Goal: Task Accomplishment & Management: Manage account settings

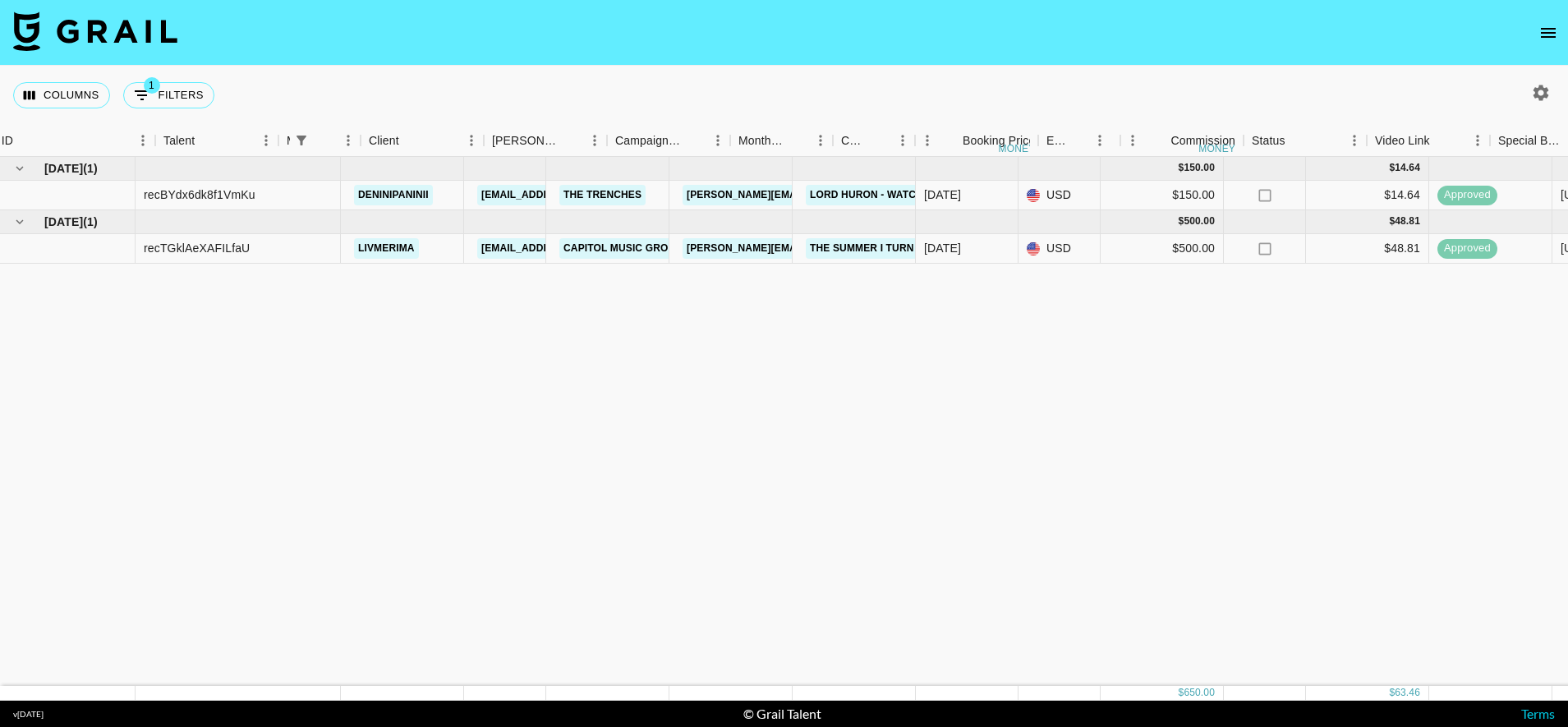
scroll to position [0, 186]
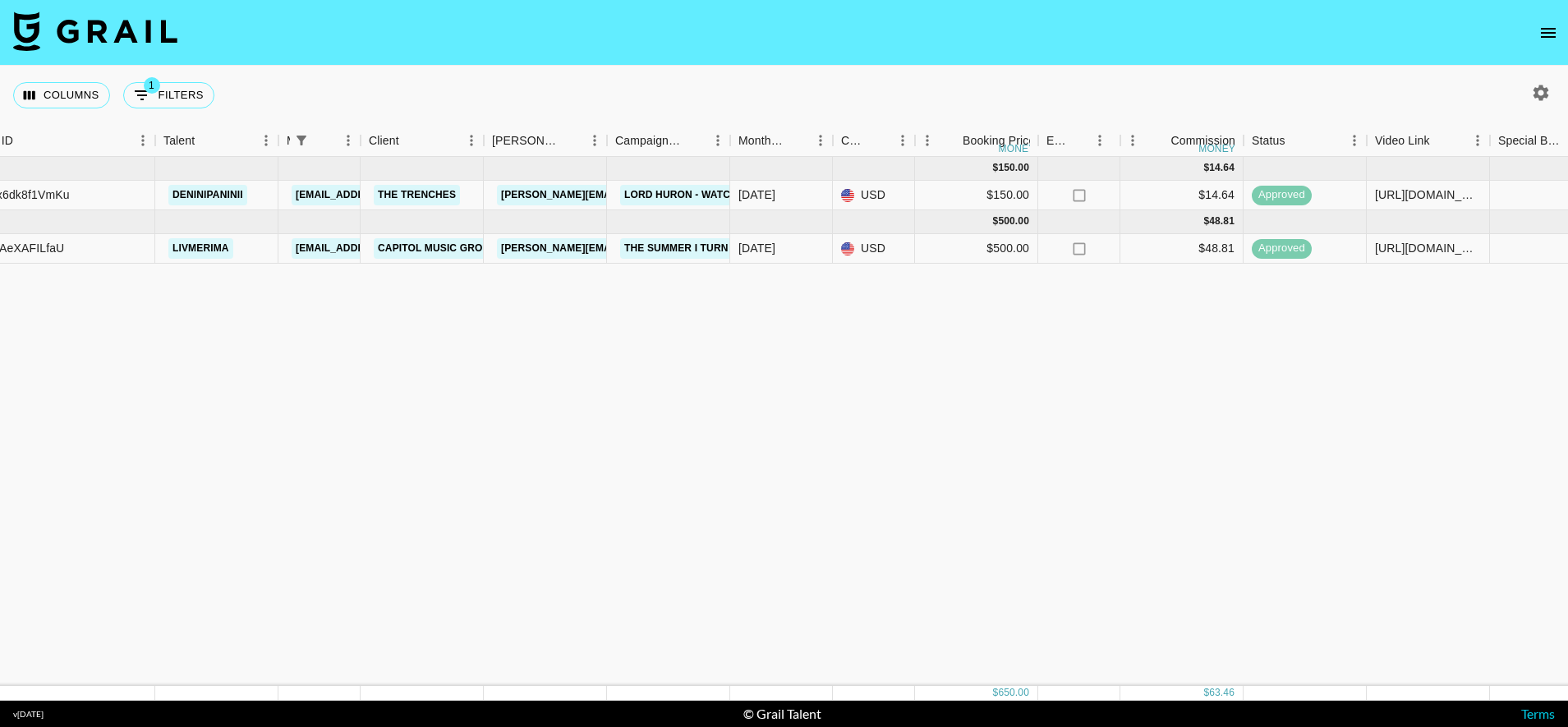
click at [85, 28] on img at bounding box center [96, 31] width 164 height 40
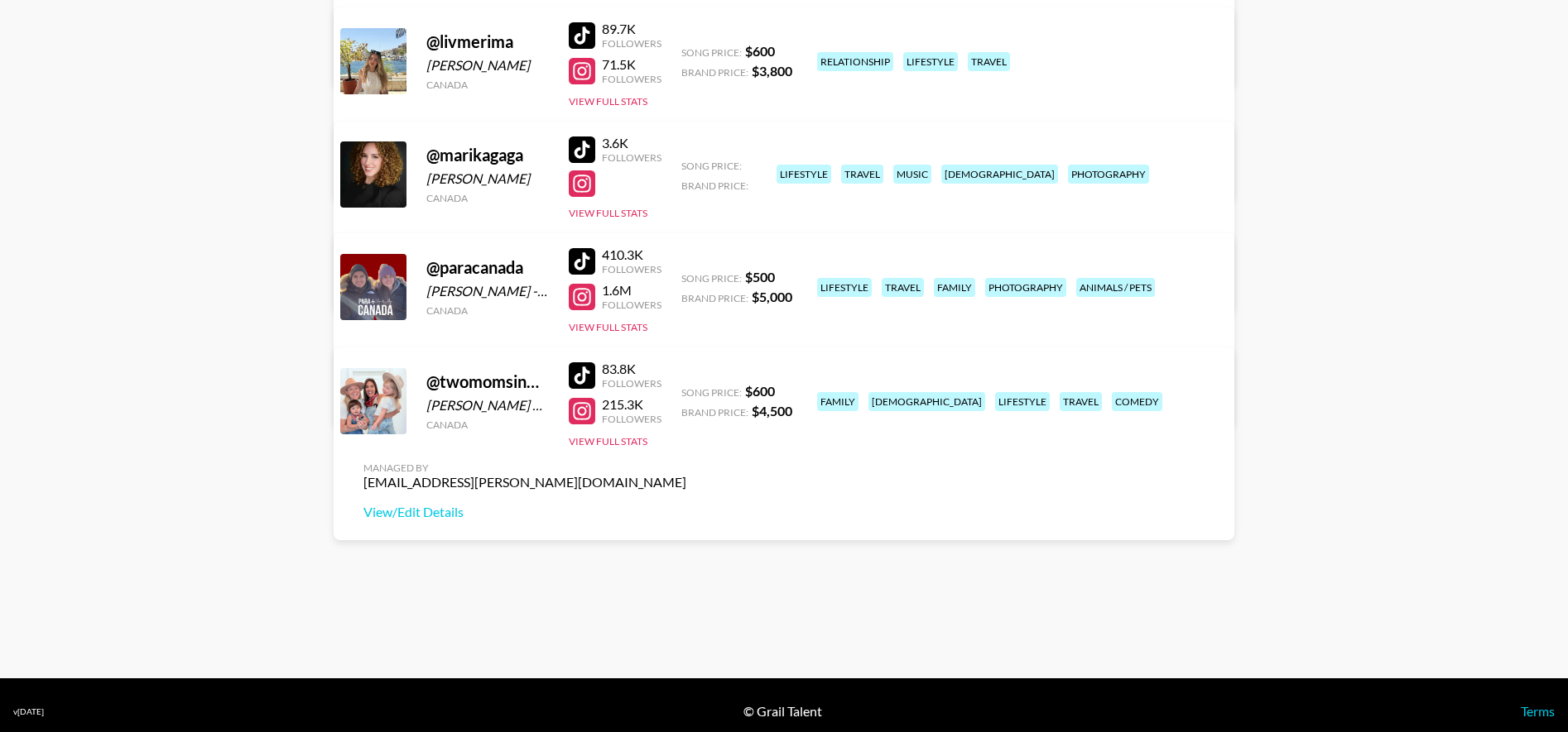
scroll to position [460, 0]
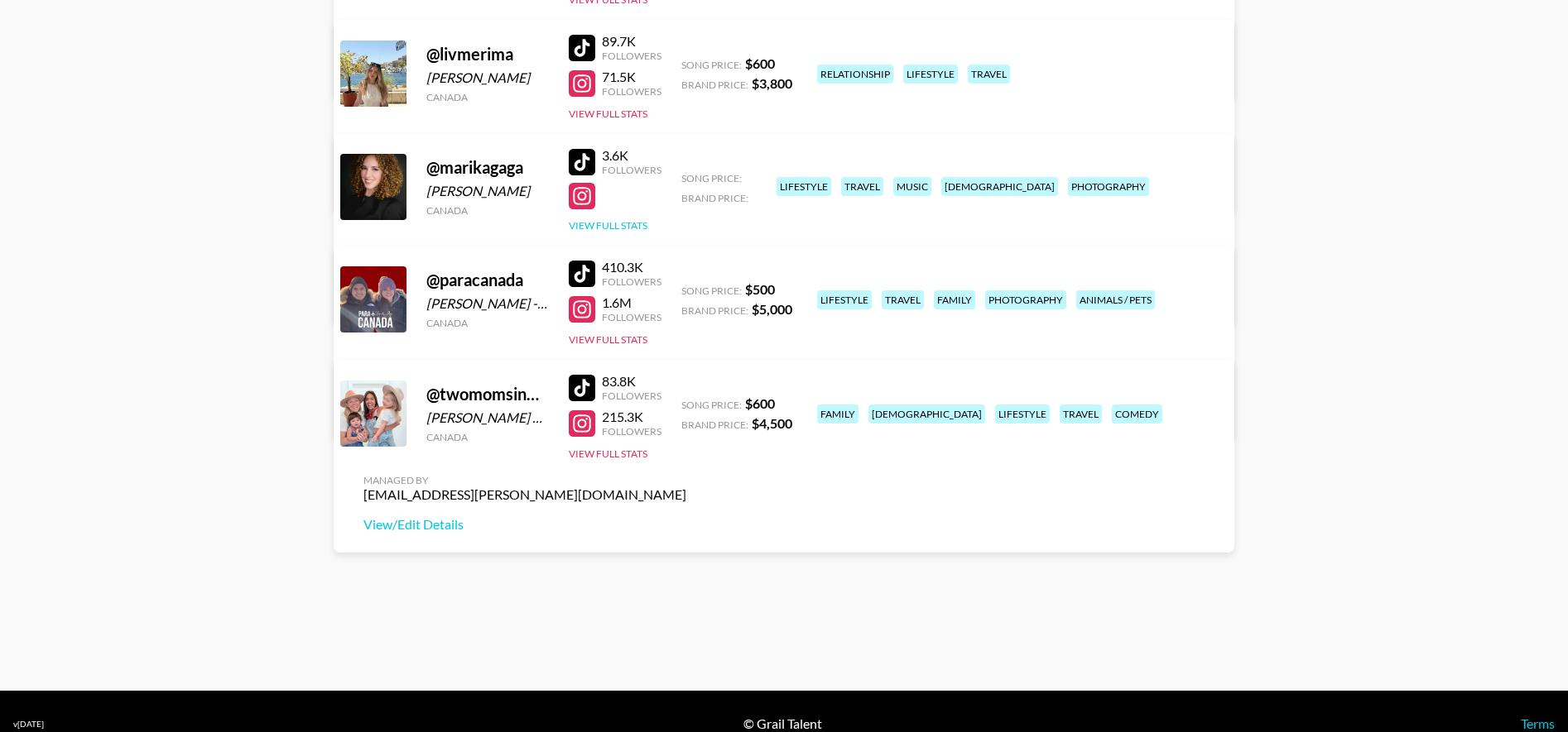
click at [627, 223] on button "View Full Stats" at bounding box center [608, 225] width 79 height 13
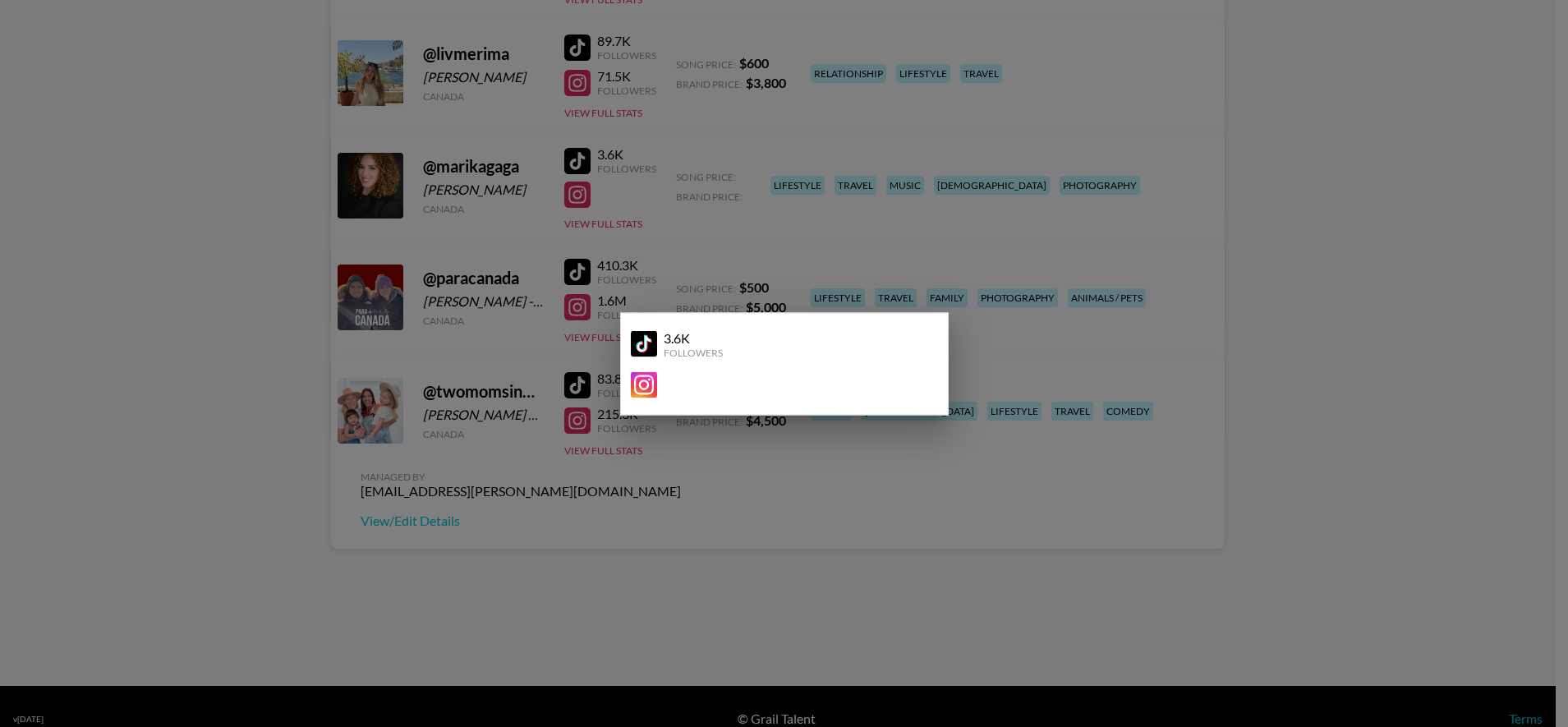
drag, startPoint x: 520, startPoint y: 545, endPoint x: 610, endPoint y: 490, distance: 105.5
click at [520, 545] on div at bounding box center [784, 364] width 1568 height 727
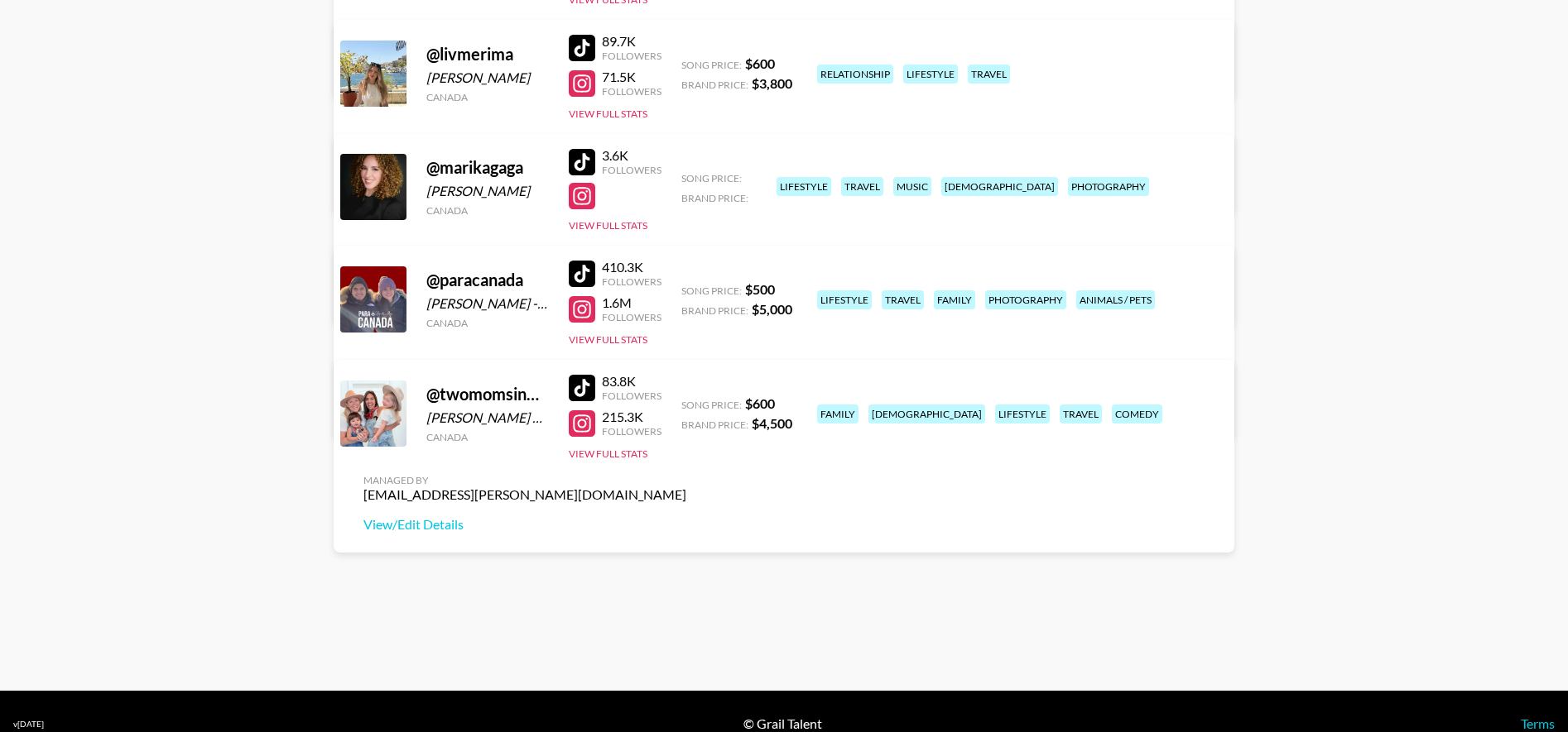
click at [687, 288] on link "View/Edit Details" at bounding box center [524, 296] width 322 height 17
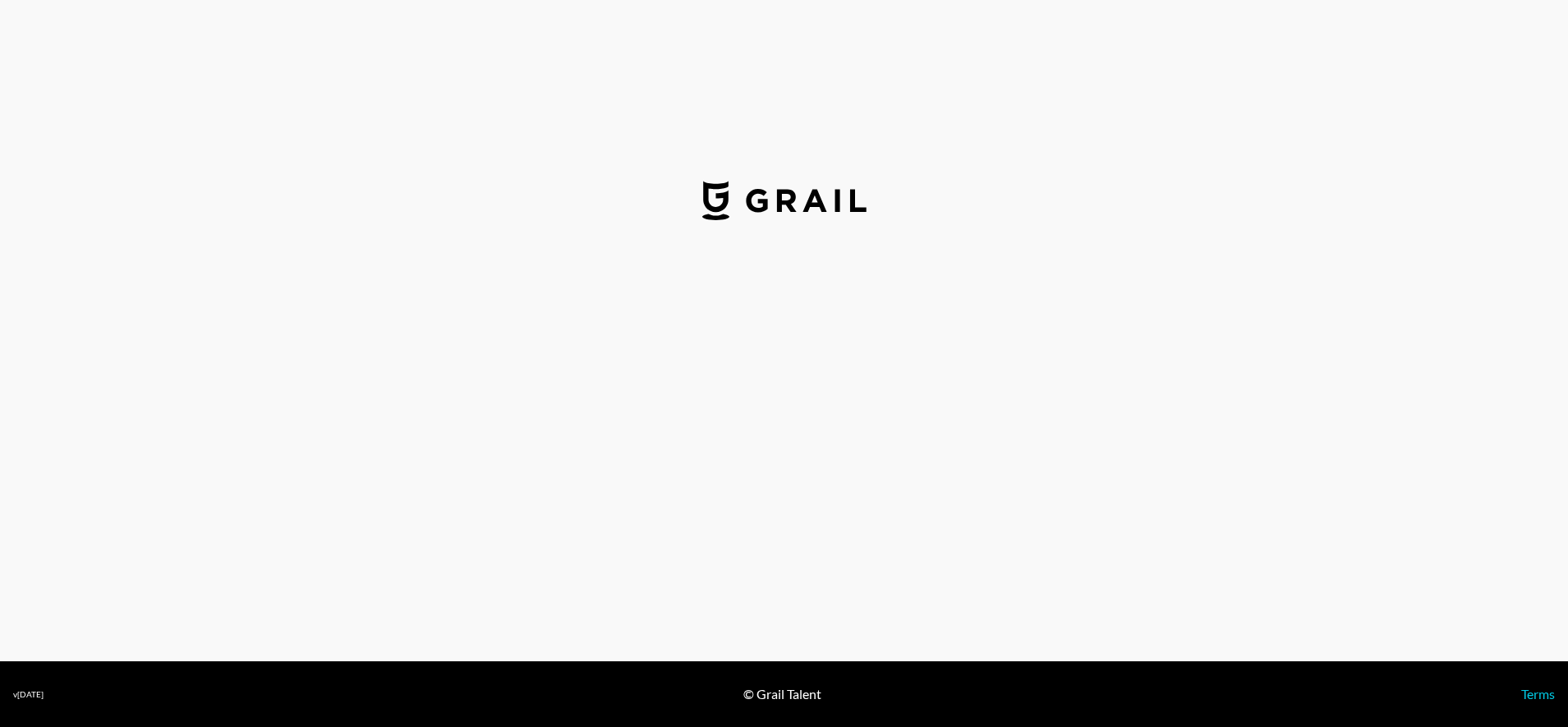
select select "USD"
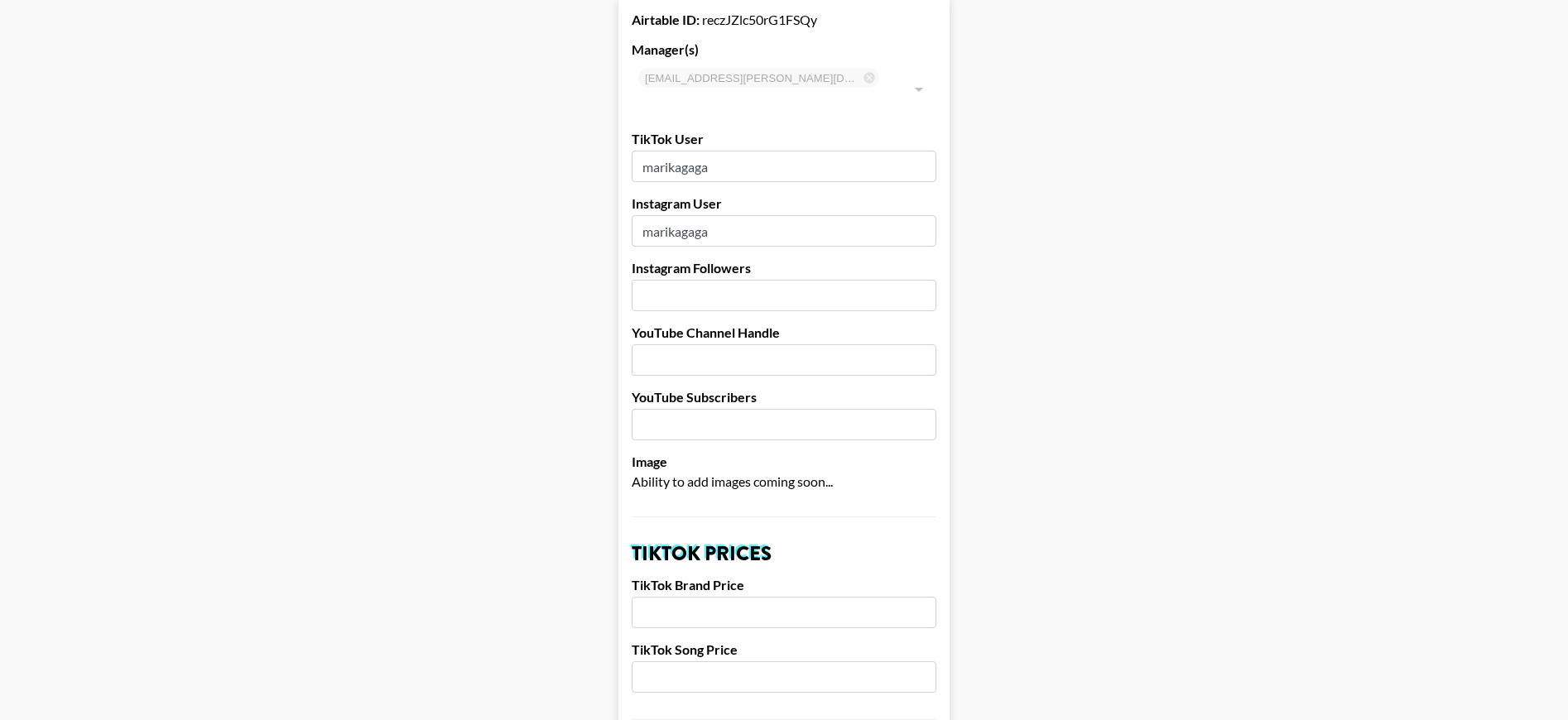
scroll to position [112, 0]
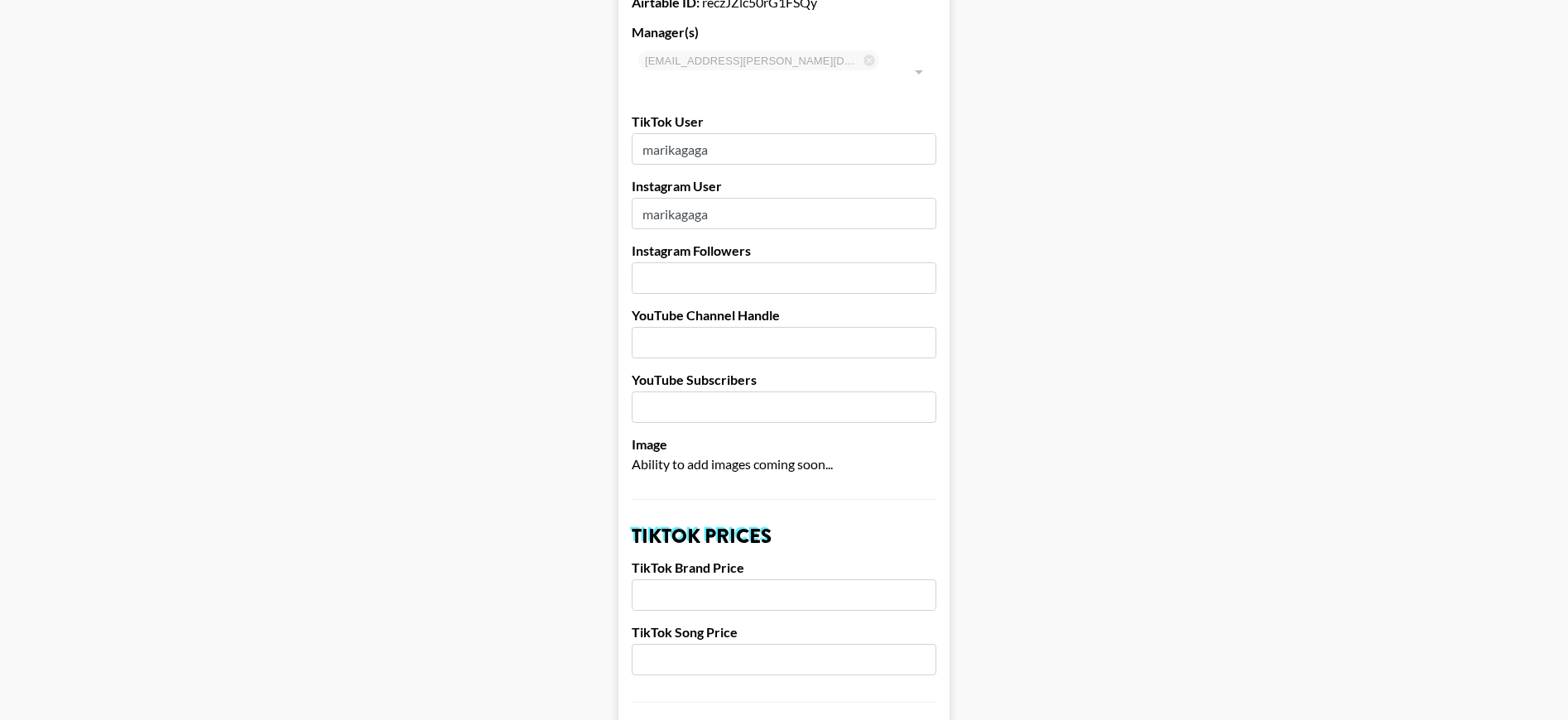
click at [675, 262] on input "number" at bounding box center [783, 278] width 305 height 31
click at [735, 262] on input "number" at bounding box center [783, 278] width 305 height 31
paste input "102"
type input "102000"
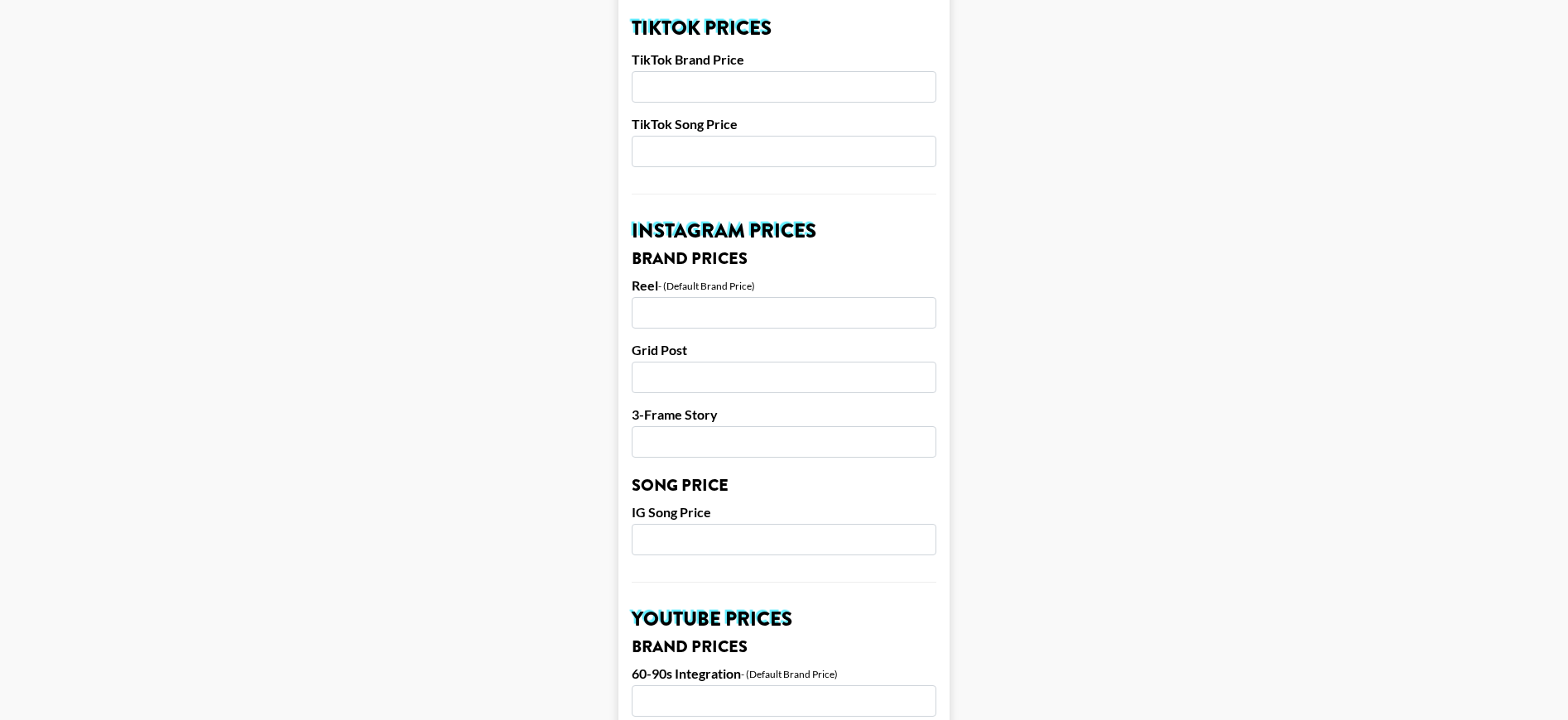
scroll to position [625, 0]
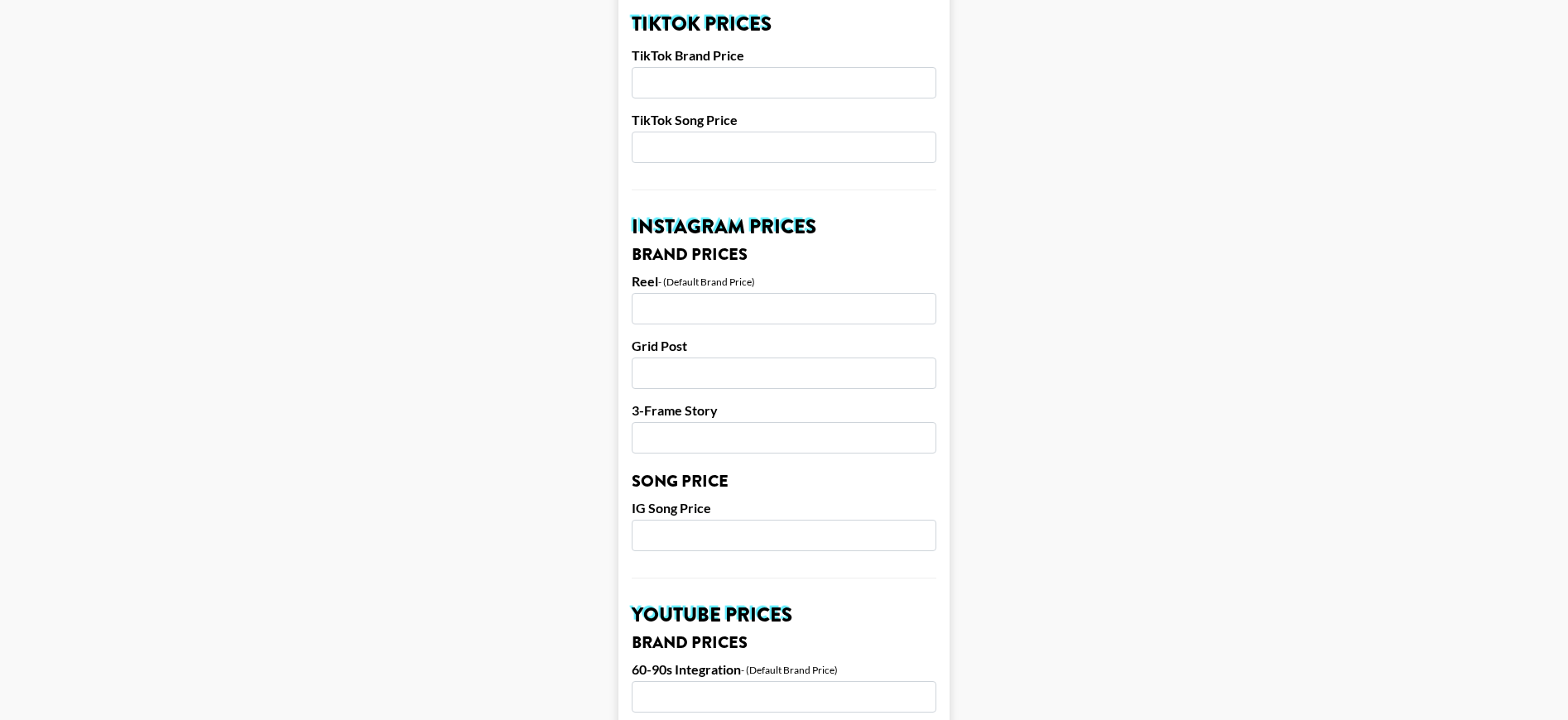
click at [668, 67] on input "number" at bounding box center [783, 83] width 305 height 31
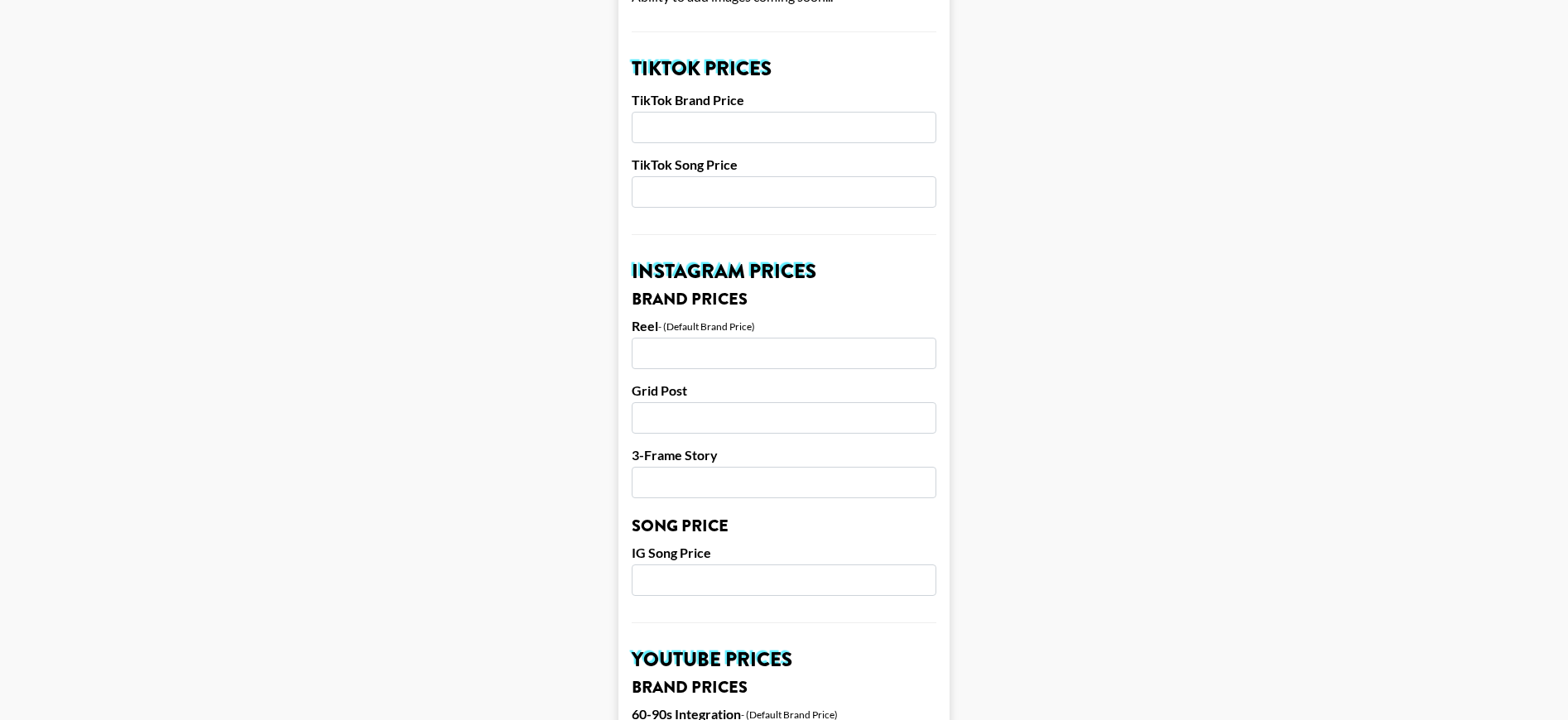
scroll to position [585, 0]
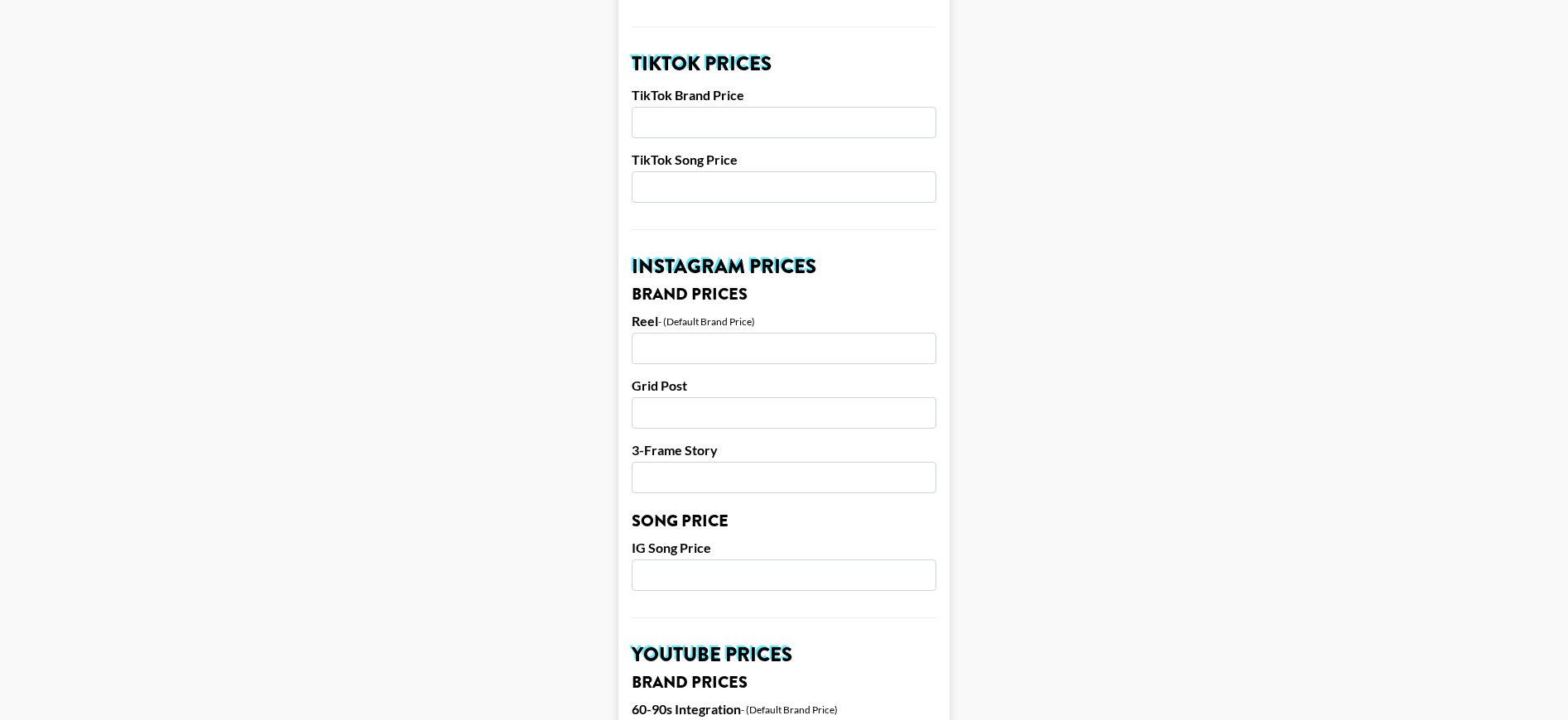
click at [676, 333] on input "number" at bounding box center [783, 349] width 305 height 31
paste input "5500"
type input "5500"
click at [765, 398] on input "number" at bounding box center [783, 413] width 305 height 31
type input "5000"
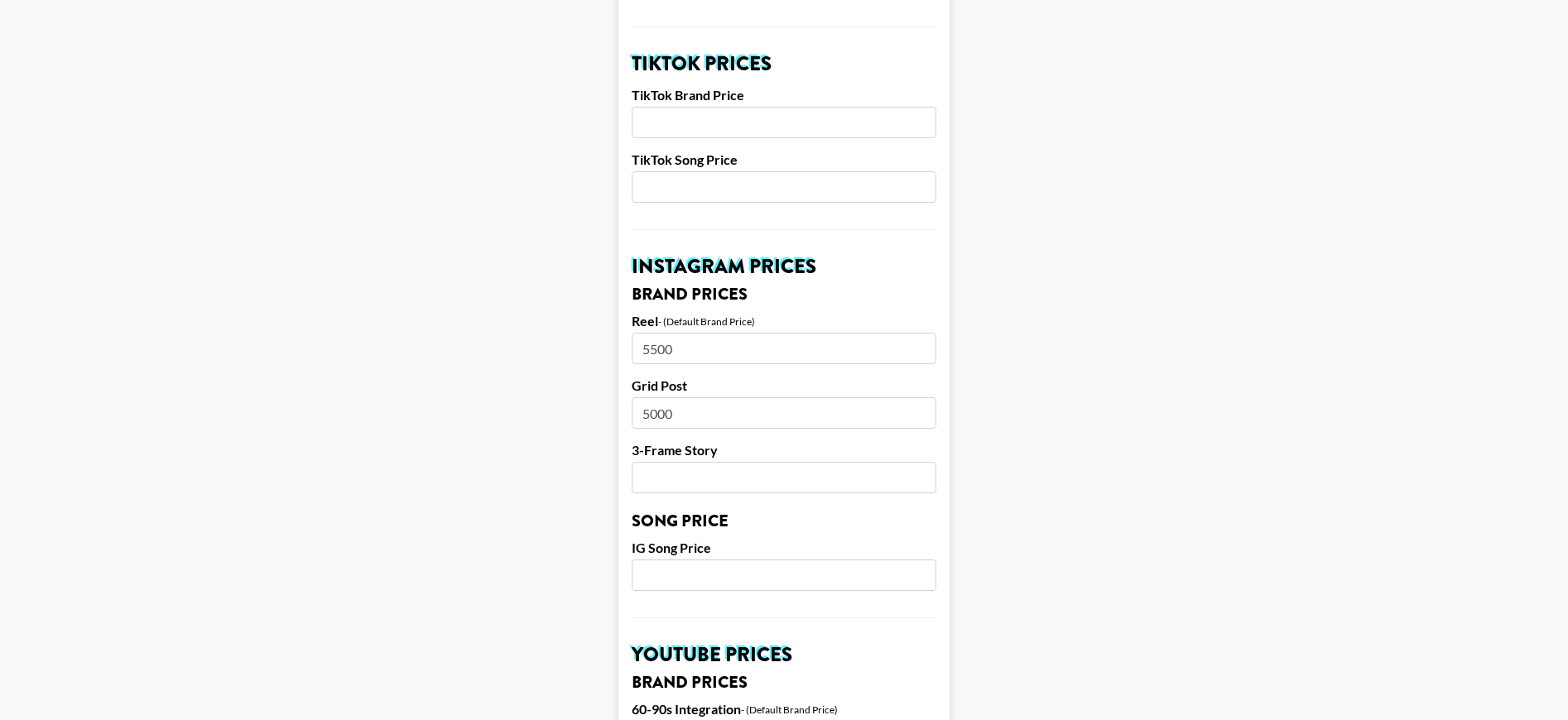
click at [554, 345] on main "Airtable ID: reczJZlc50rG1FSQy Manager(s) mady.cuellar@grail-talent.com ​ TikTo…" at bounding box center [784, 549] width 1542 height 2084
click at [653, 462] on input "number" at bounding box center [783, 477] width 305 height 31
type input "3200"
click at [584, 447] on main "Airtable ID: reczJZlc50rG1FSQy Manager(s) mady.cuellar@grail-talent.com ​ TikTo…" at bounding box center [784, 549] width 1542 height 2084
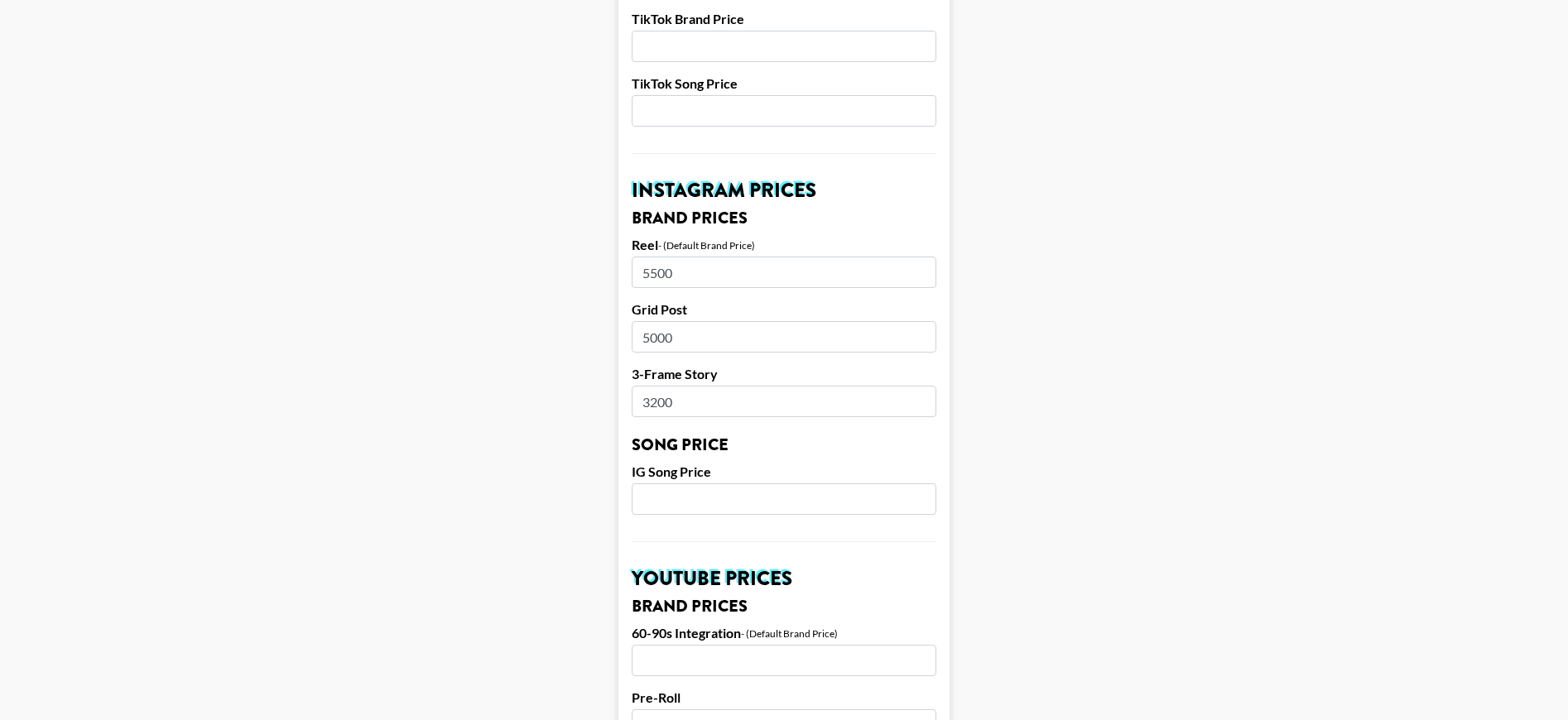
scroll to position [683, 0]
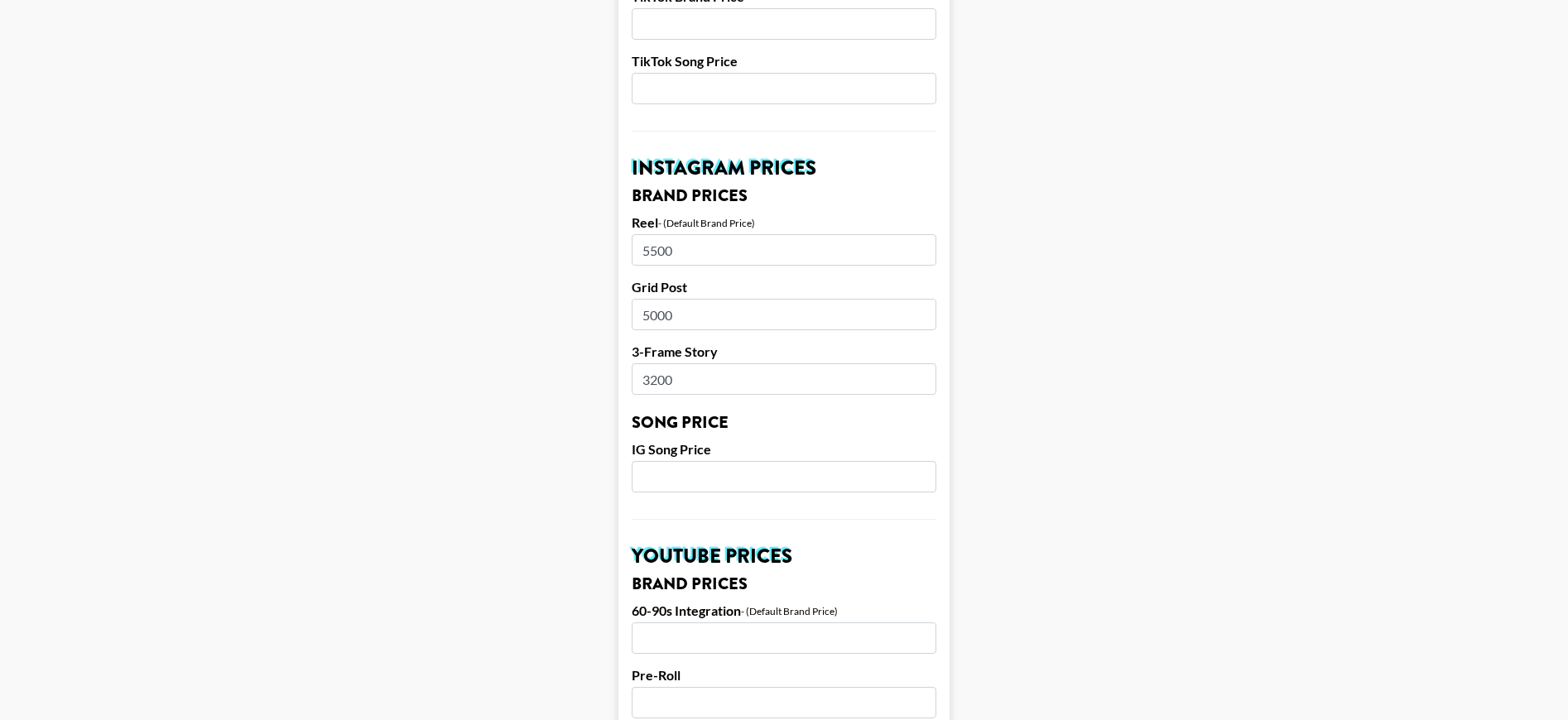
click at [661, 461] on input "number" at bounding box center [783, 476] width 305 height 31
type input "500"
click at [574, 422] on main "Airtable ID: reczJZlc50rG1FSQy Manager(s) mady.cuellar@grail-talent.com ​ TikTo…" at bounding box center [784, 451] width 1542 height 2084
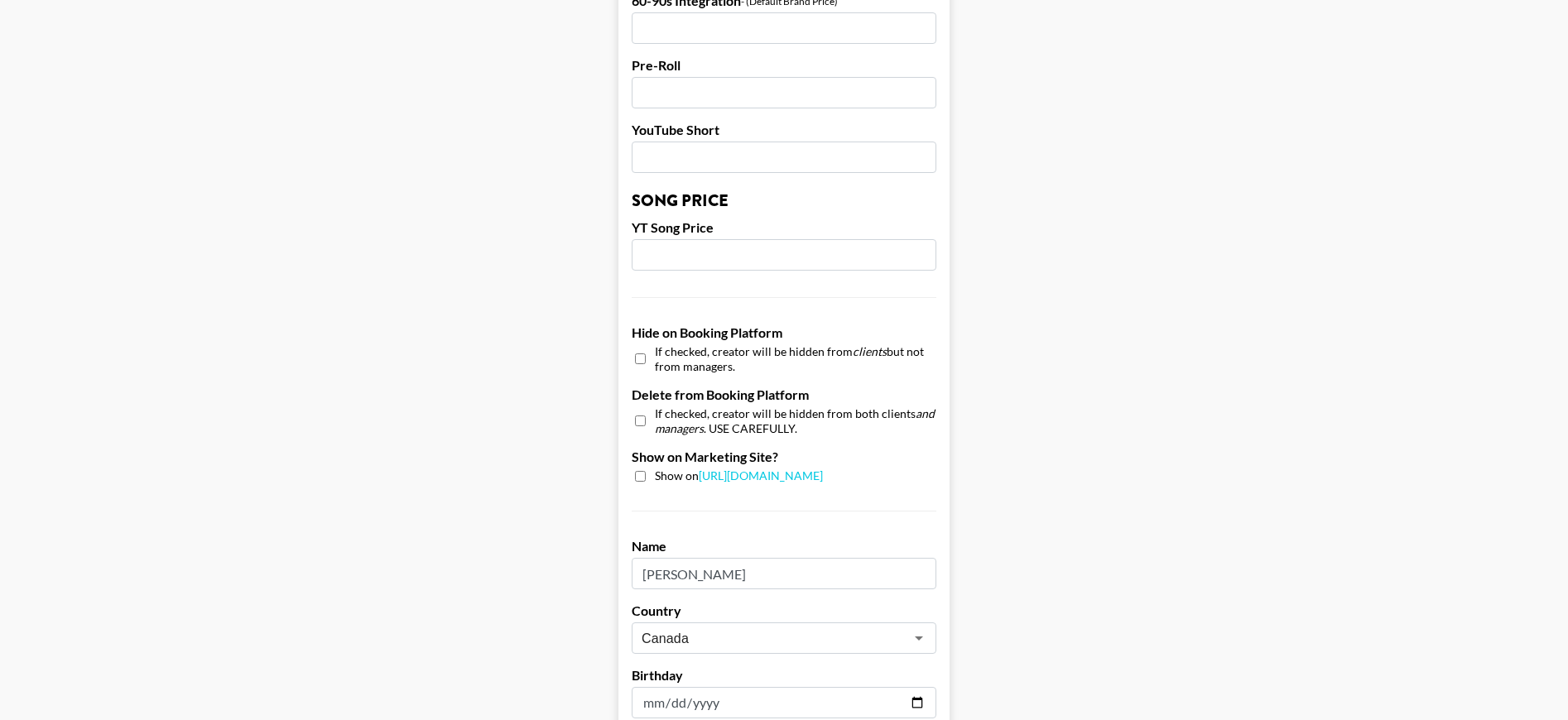
scroll to position [1305, 0]
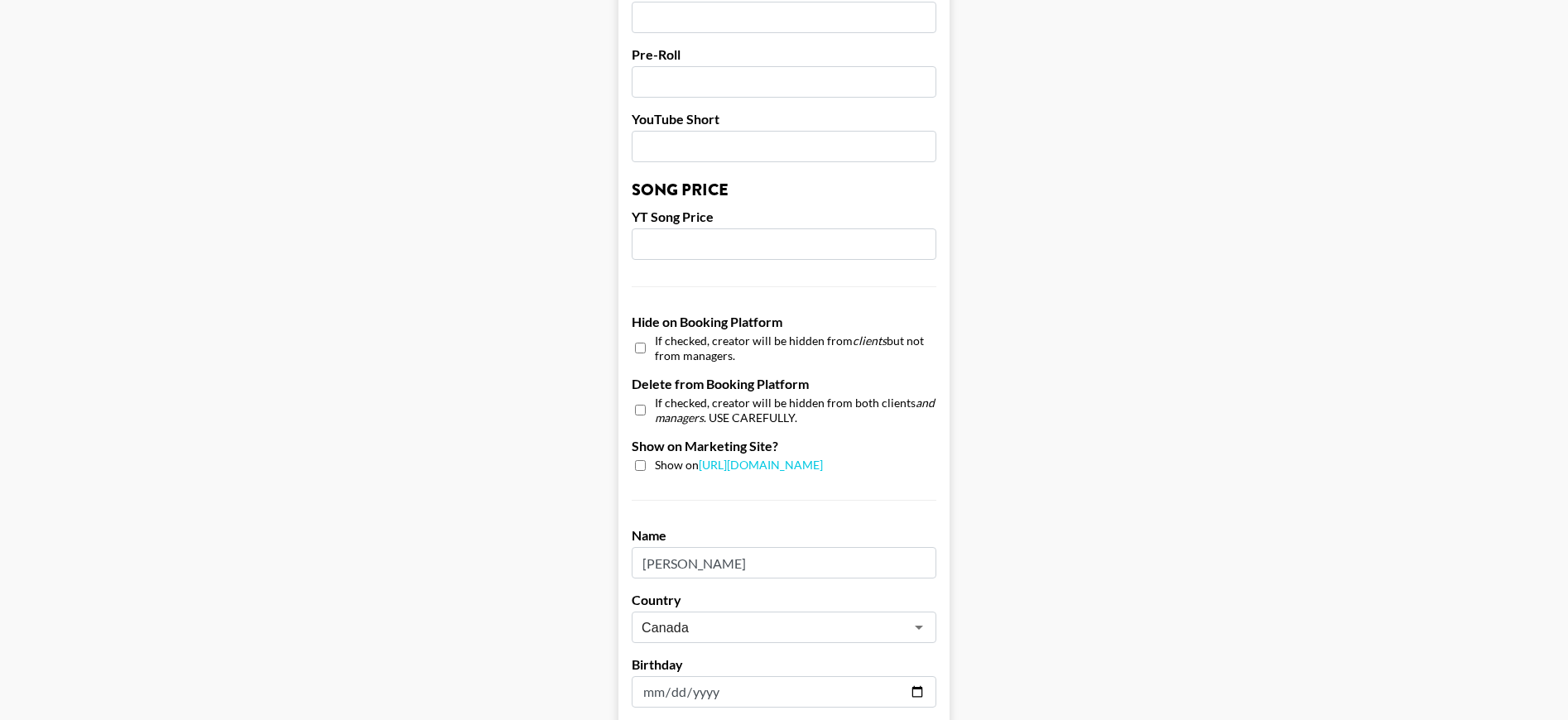
click at [644, 461] on input "checkbox" at bounding box center [640, 466] width 11 height 11
checkbox input "true"
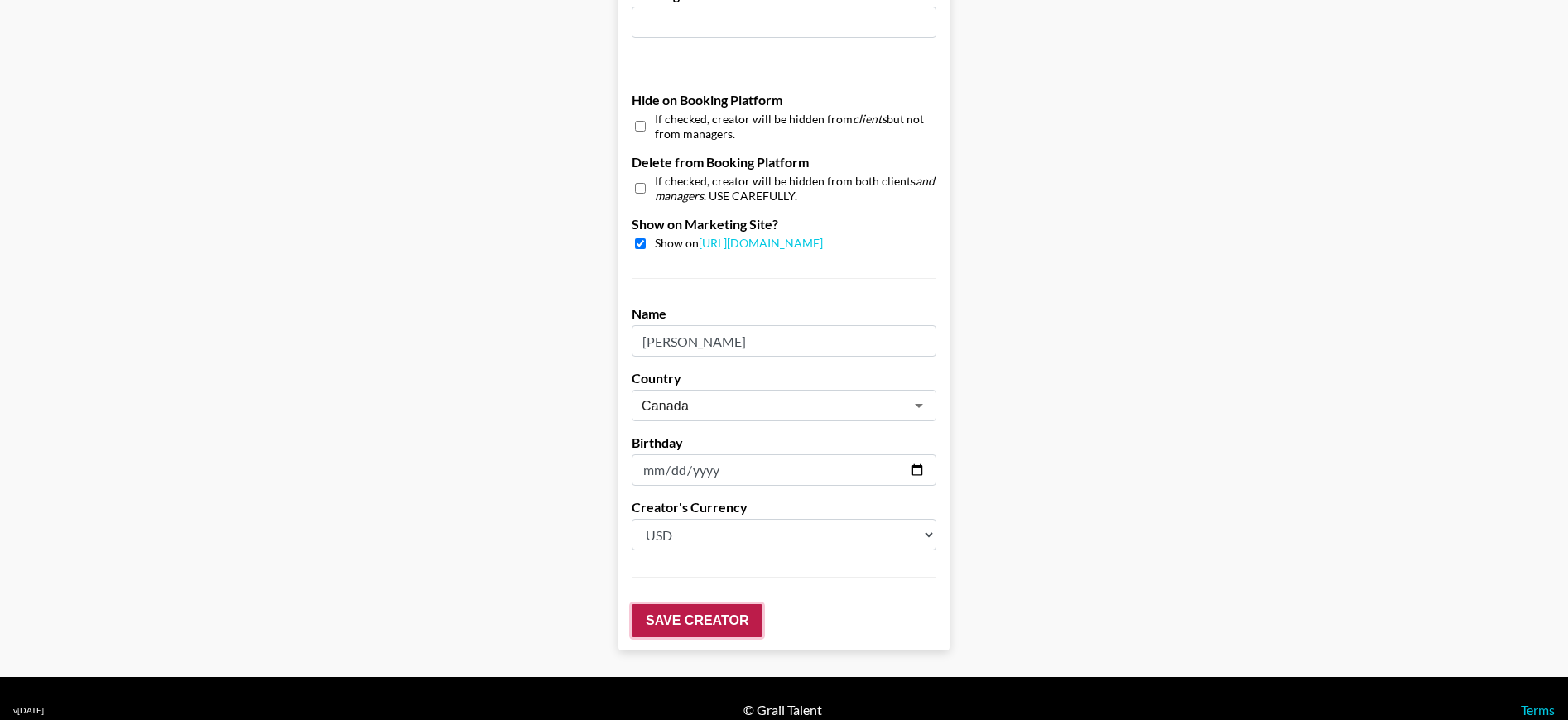
click at [678, 604] on input "Save Creator" at bounding box center [696, 621] width 131 height 33
click at [707, 604] on input "Save Creator" at bounding box center [696, 621] width 131 height 33
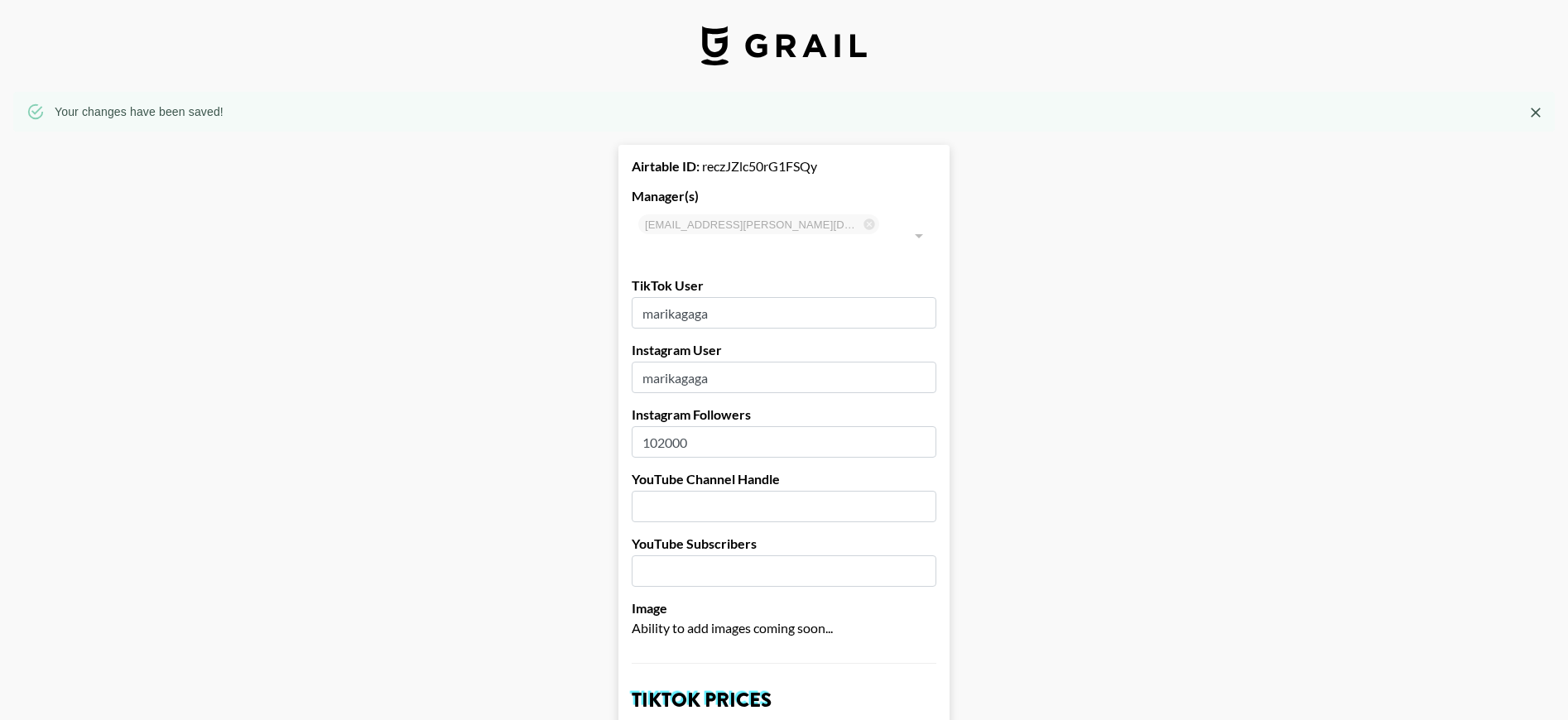
scroll to position [0, 0]
click at [784, 57] on img at bounding box center [784, 46] width 166 height 40
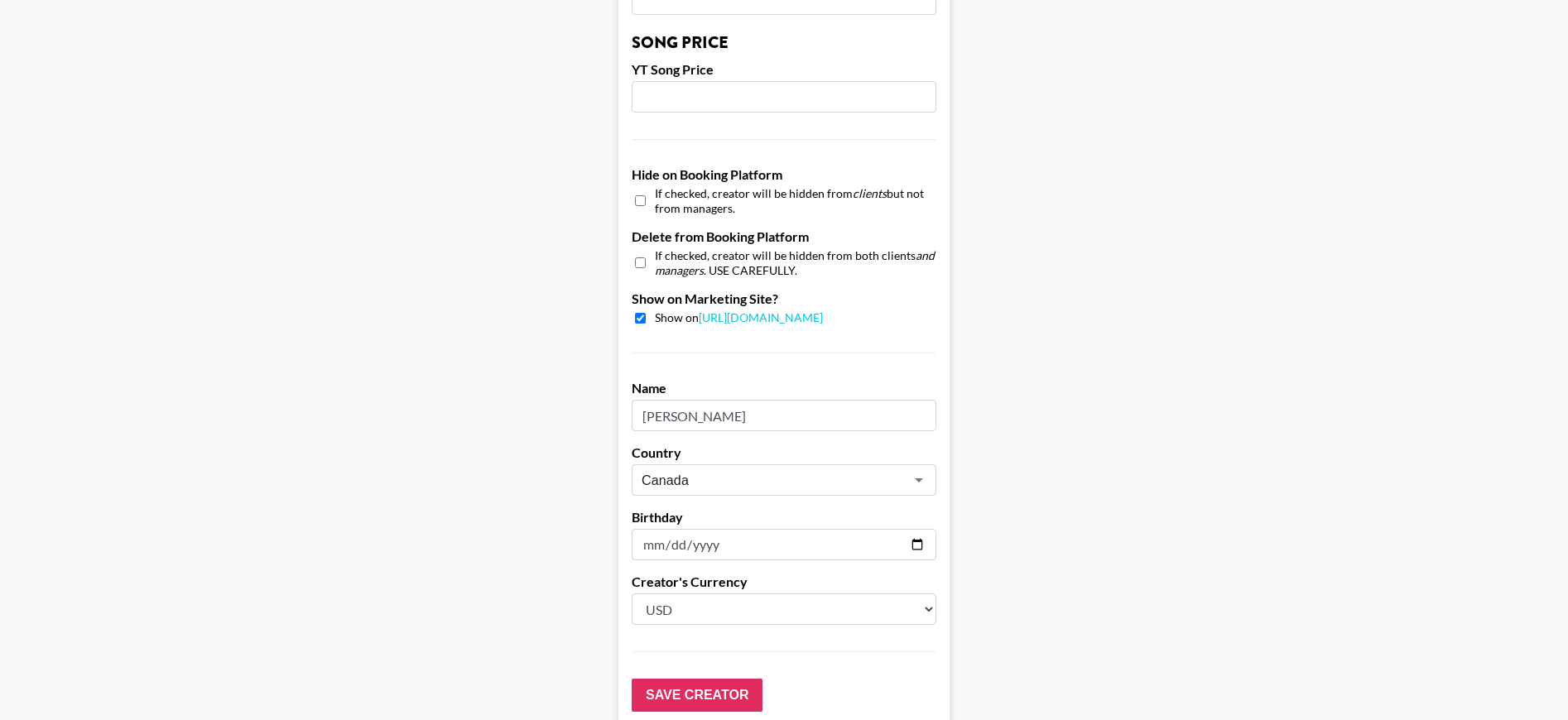
scroll to position [1579, 0]
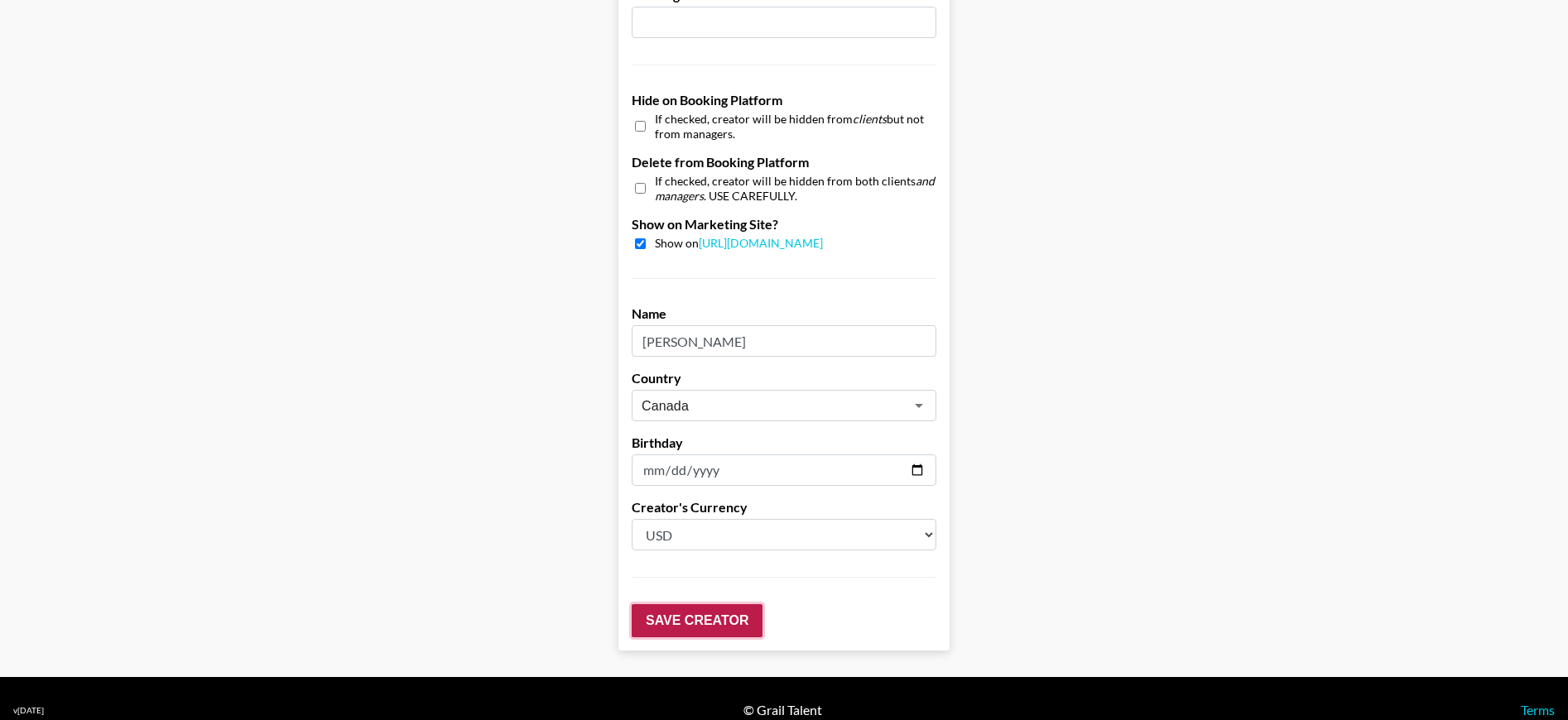
click at [695, 604] on input "Save Creator" at bounding box center [696, 621] width 131 height 33
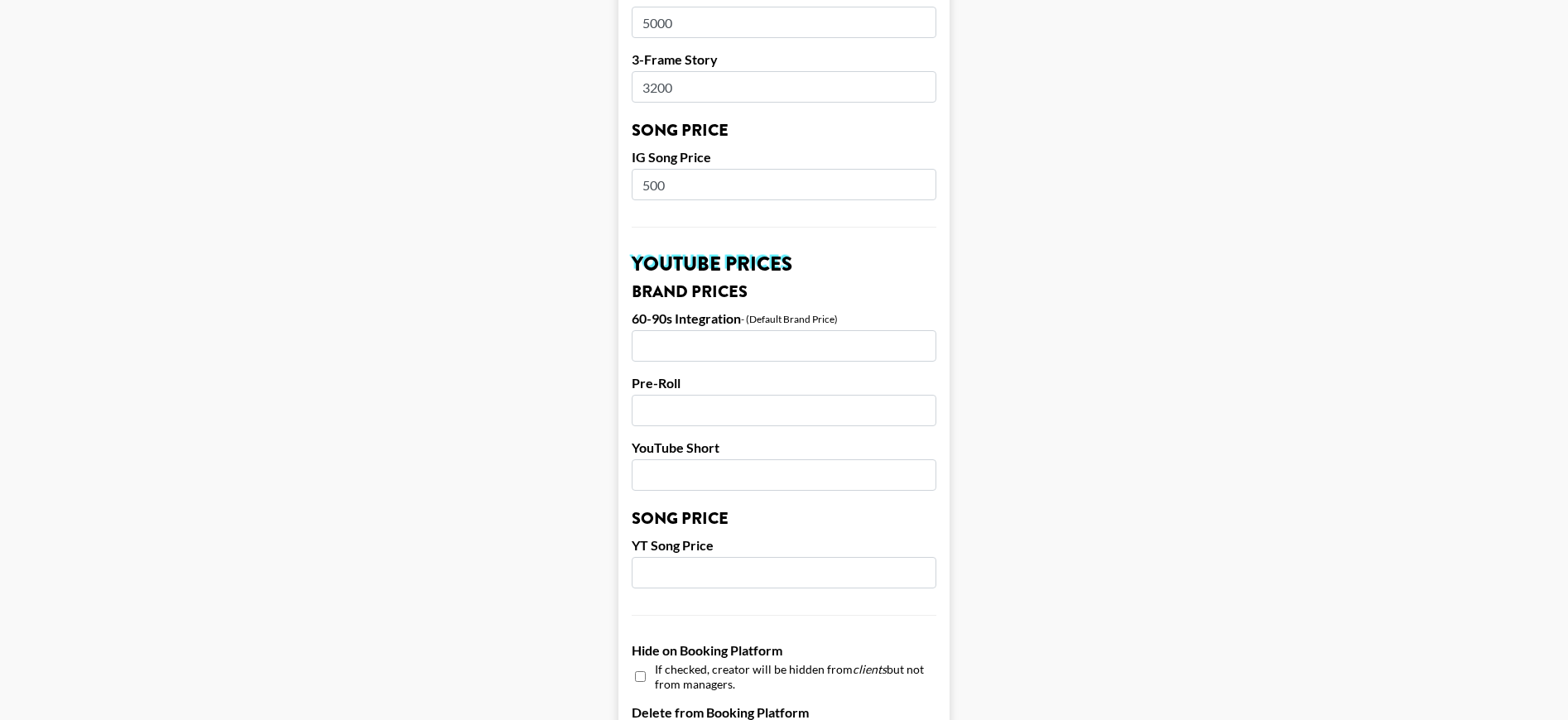
click at [527, 337] on main "Your changes have been saved! Airtable ID: reczJZlc50rG1FSQy Manager(s) mady.cu…" at bounding box center [784, 133] width 1542 height 2138
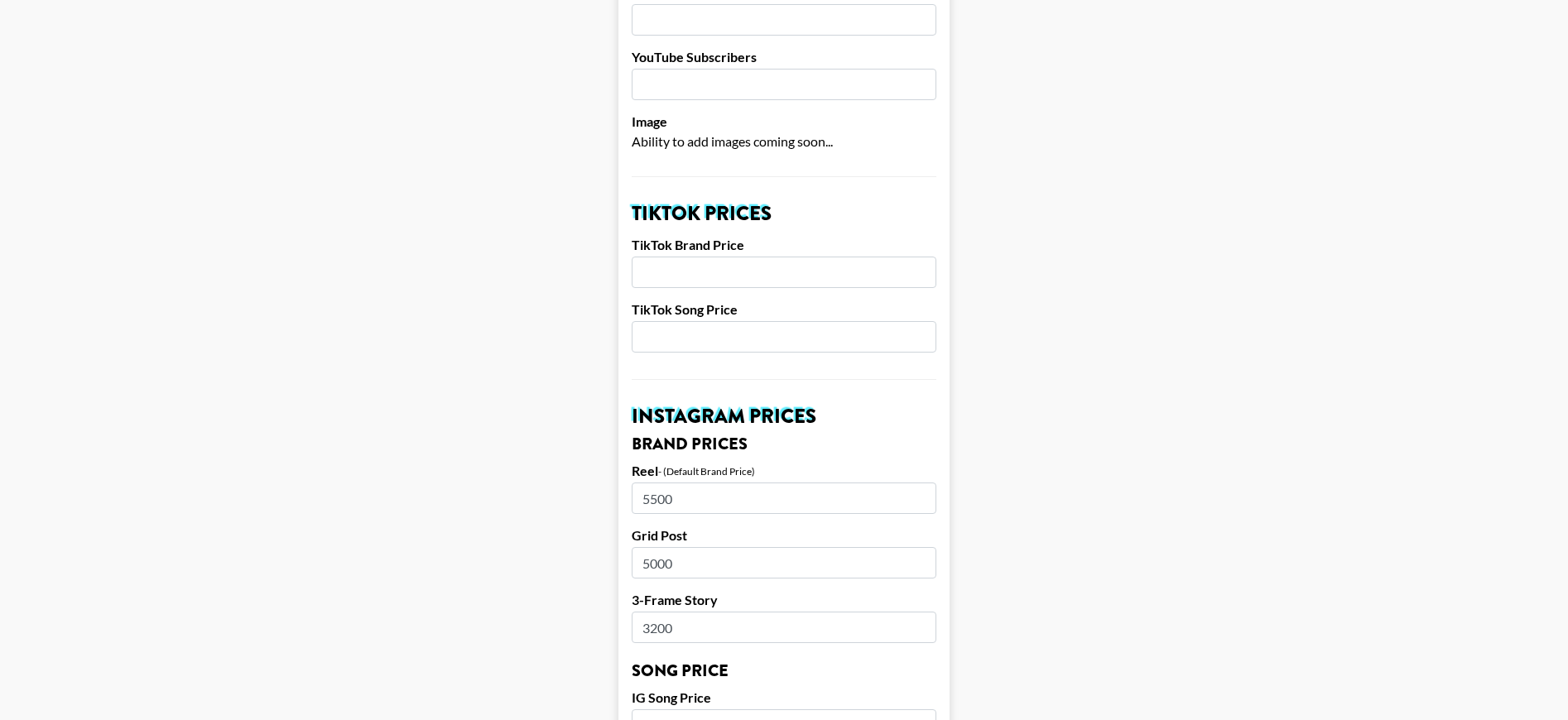
scroll to position [487, 0]
click at [694, 257] on input "number" at bounding box center [783, 273] width 305 height 31
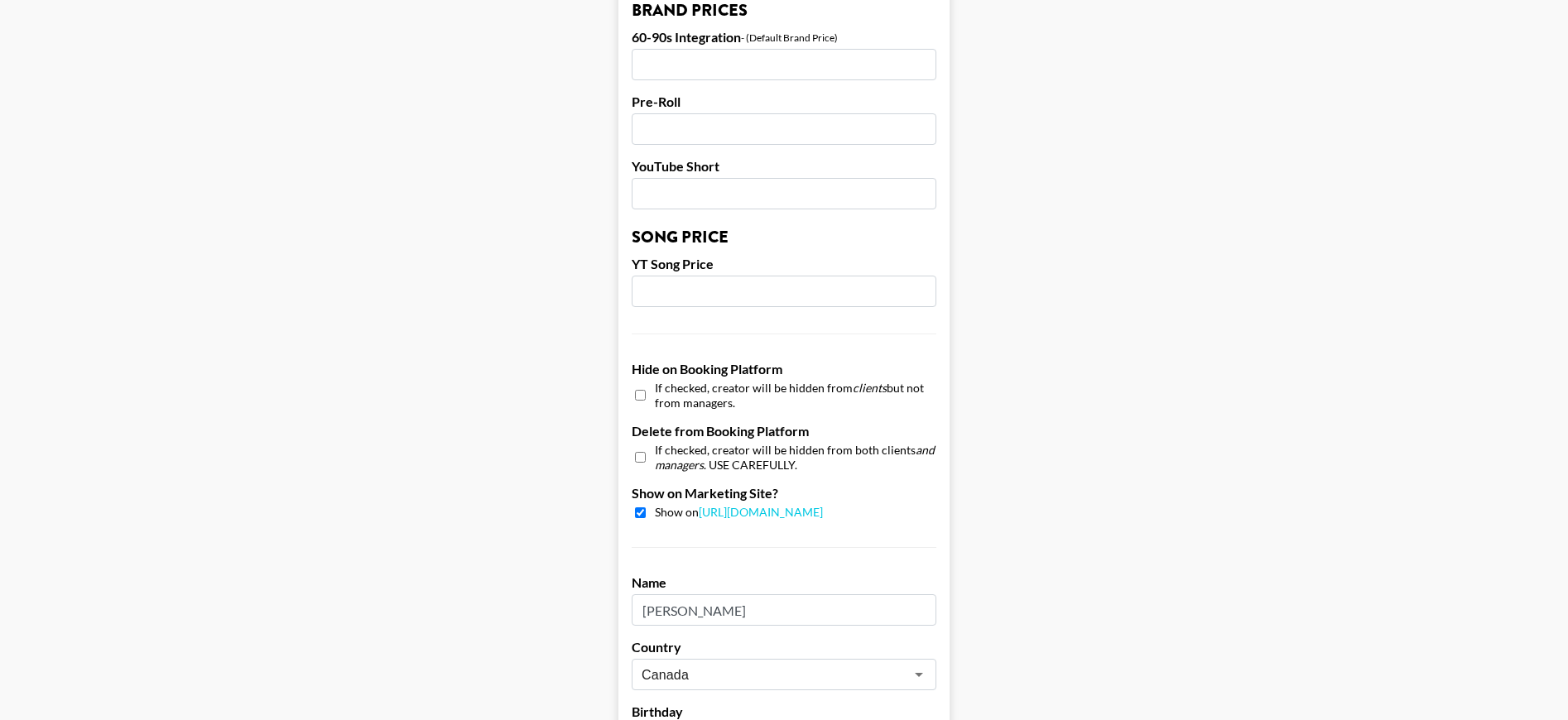
scroll to position [1579, 0]
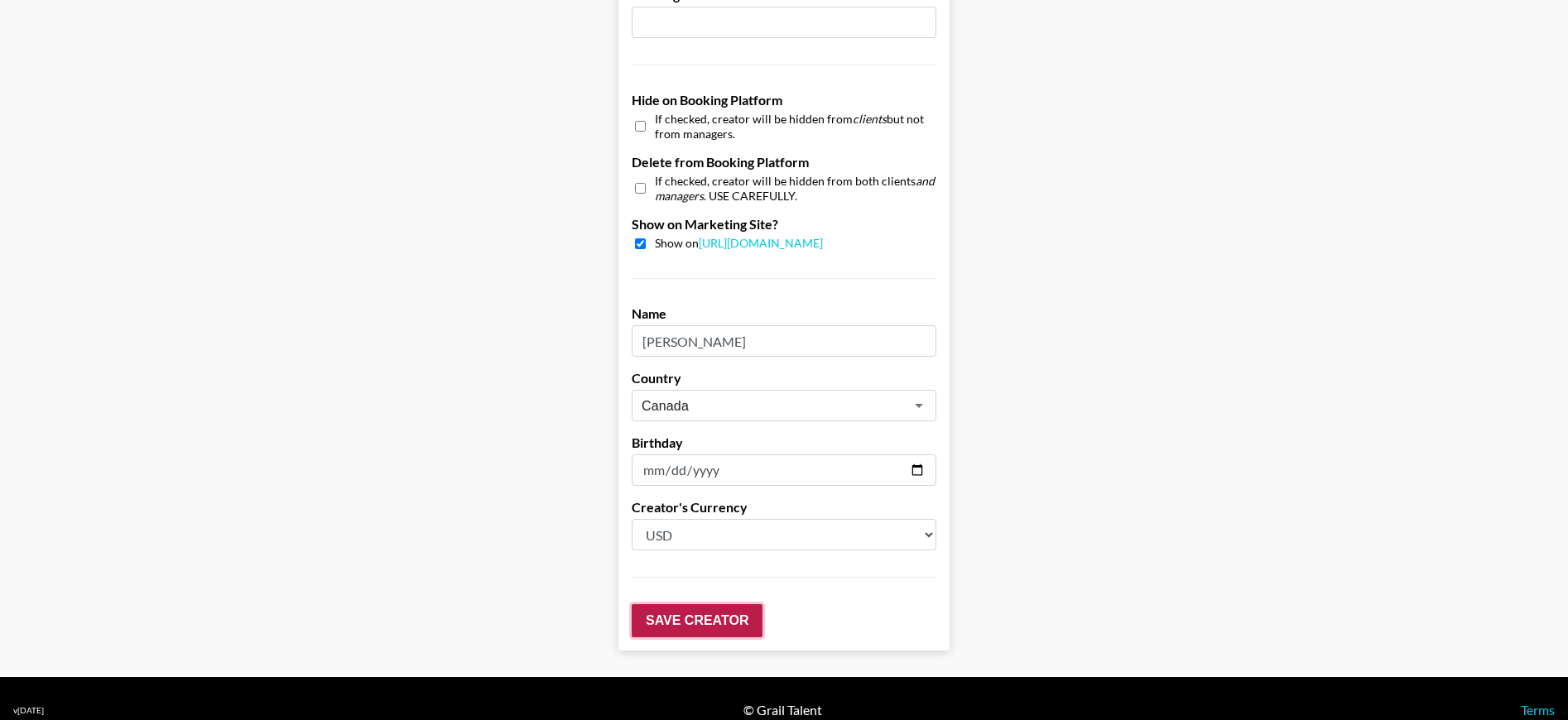
click at [724, 604] on input "Save Creator" at bounding box center [696, 621] width 131 height 33
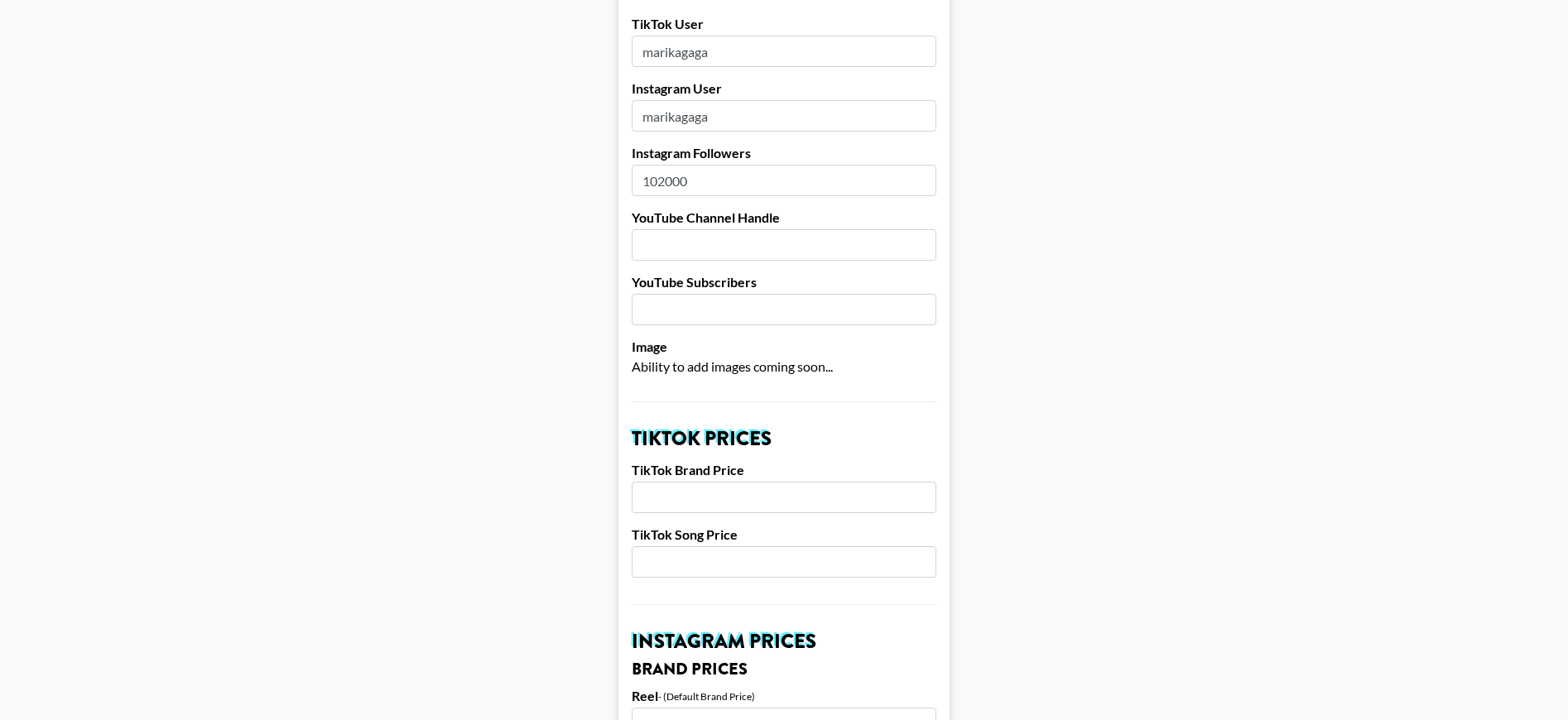
scroll to position [0, 0]
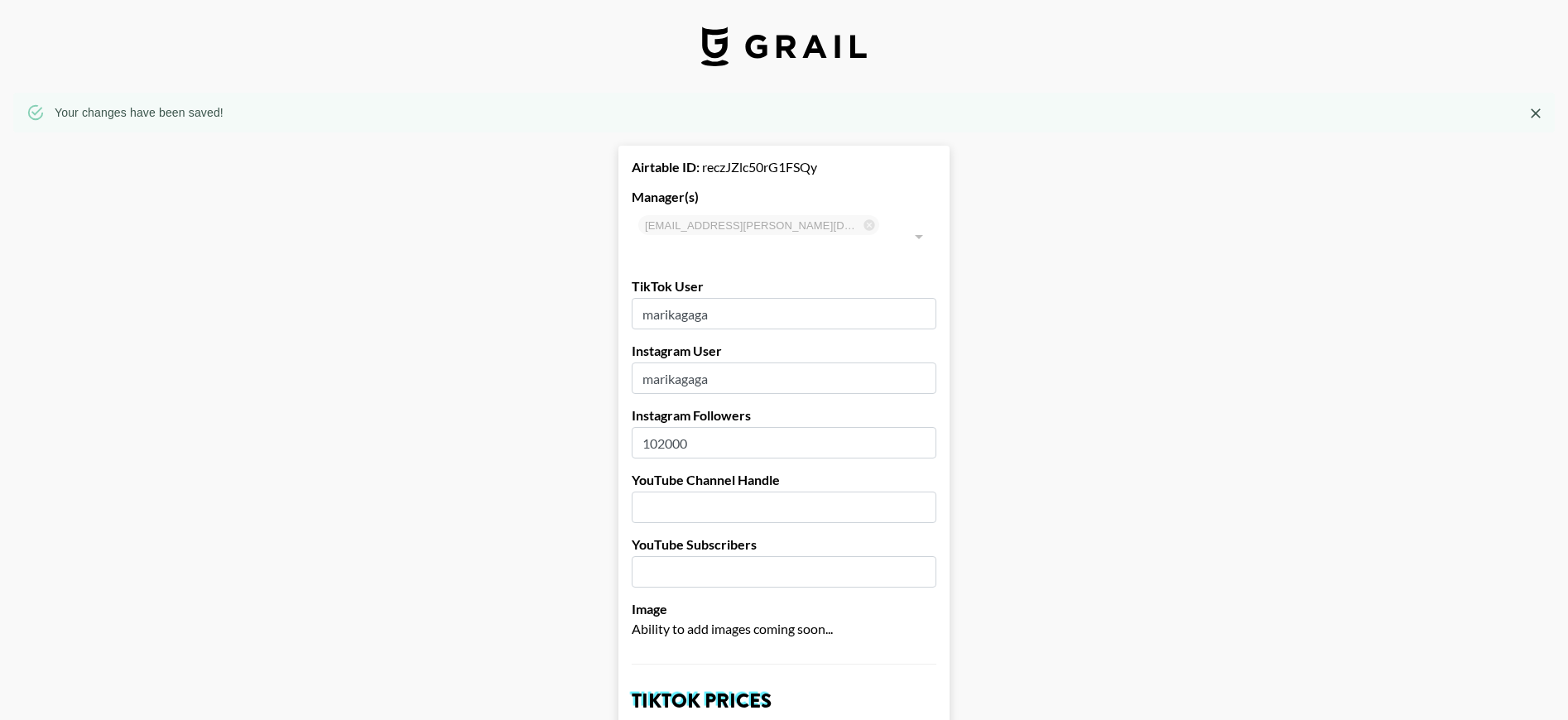
click at [728, 51] on img at bounding box center [784, 46] width 166 height 40
click at [755, 42] on img at bounding box center [784, 46] width 166 height 40
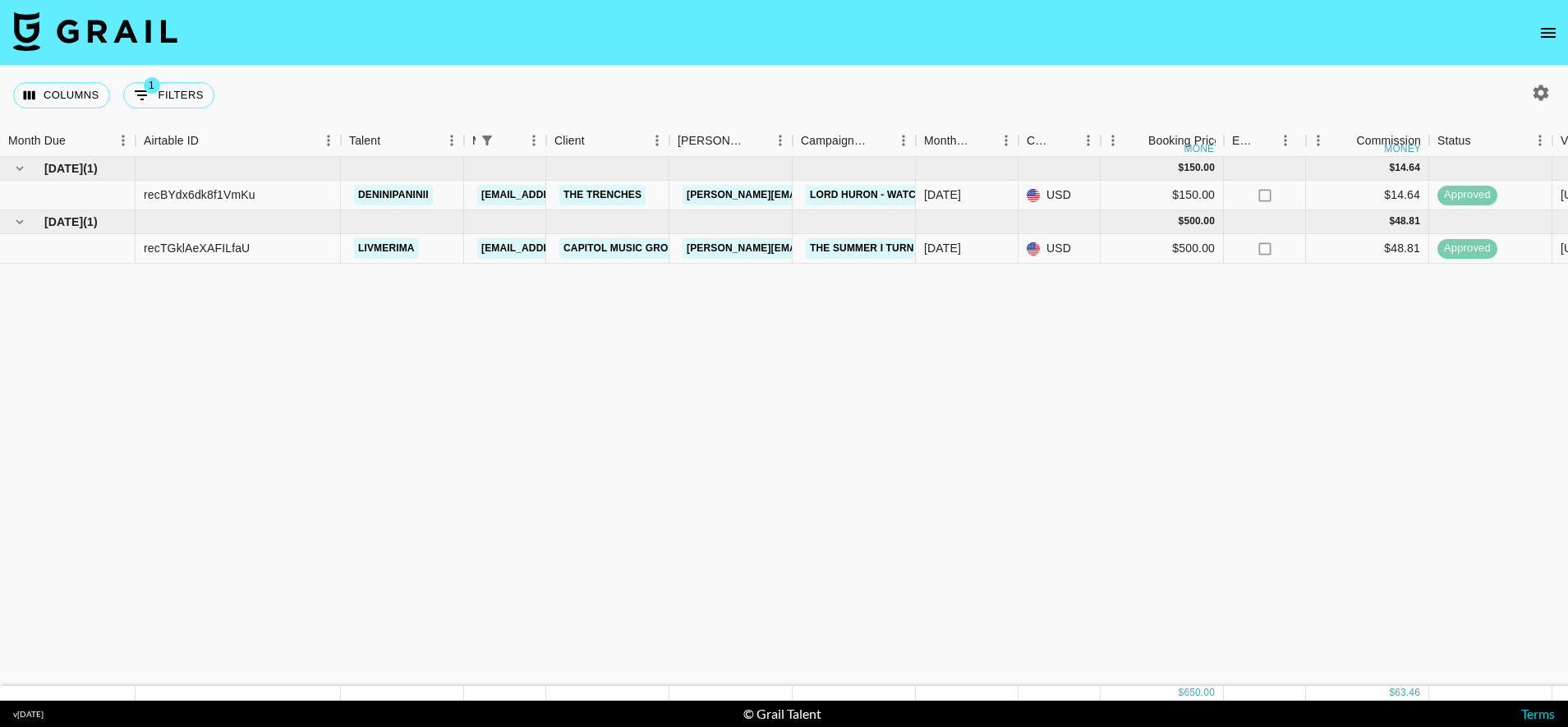
click at [1552, 33] on icon "open drawer" at bounding box center [1548, 33] width 15 height 10
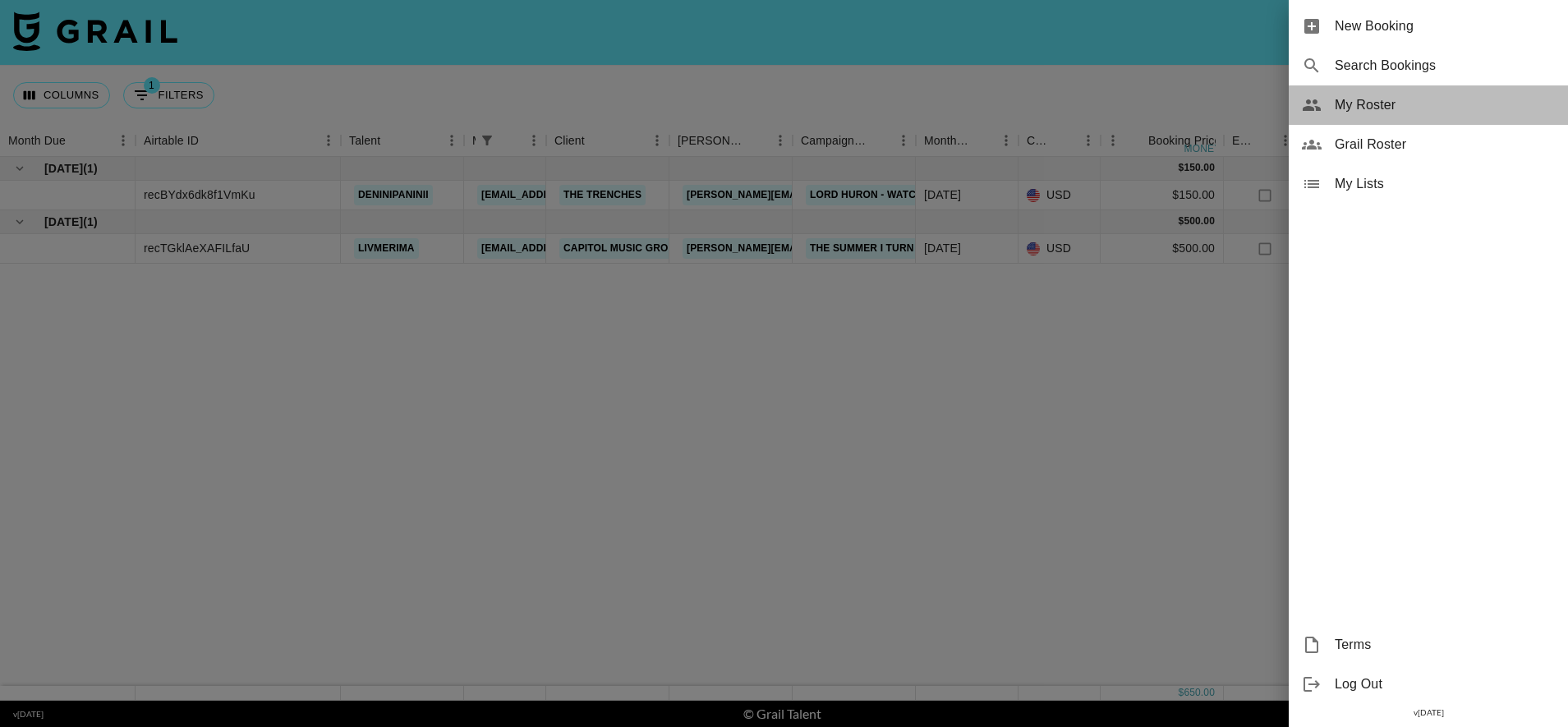
click at [1395, 110] on span "My Roster" at bounding box center [1445, 105] width 220 height 19
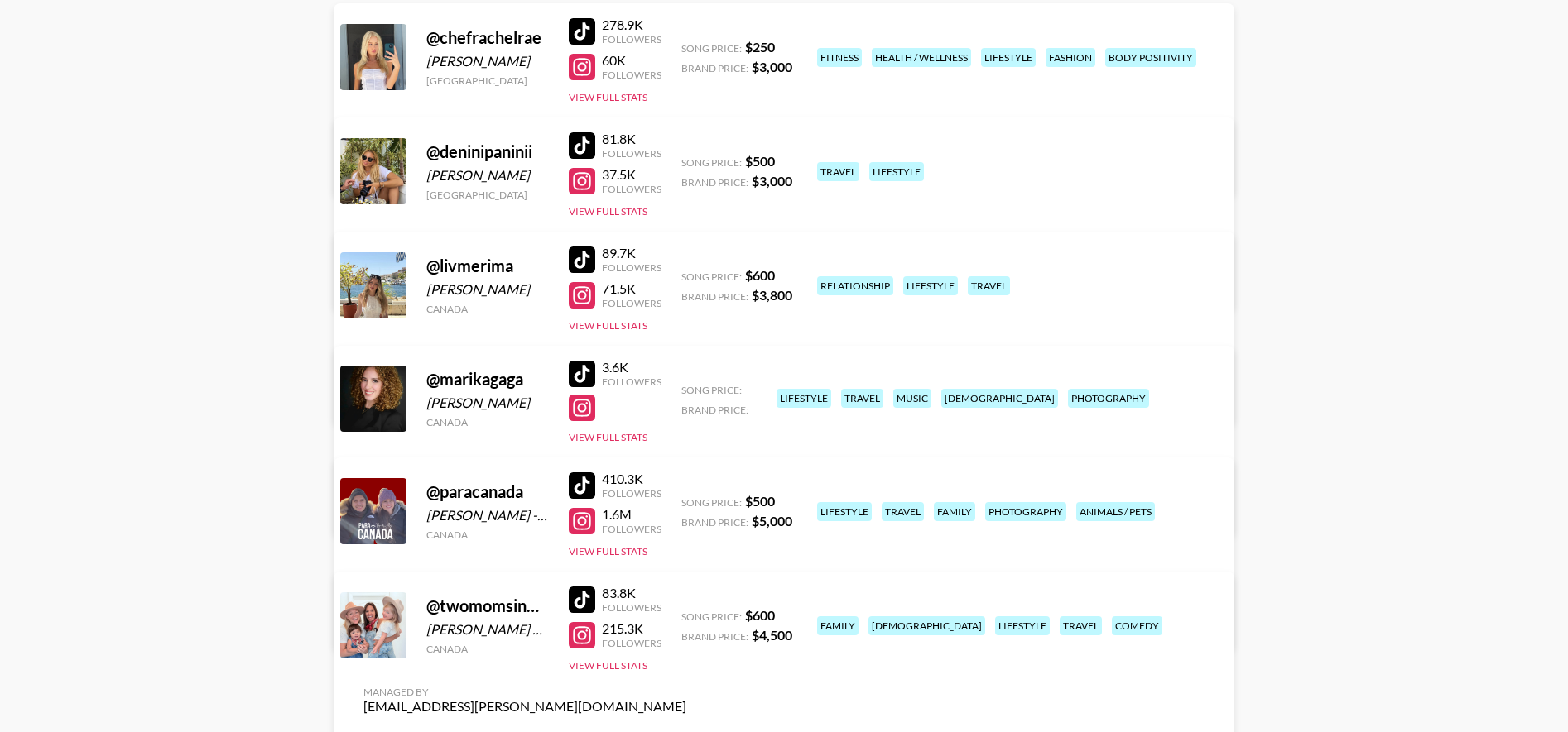
scroll to position [393, 0]
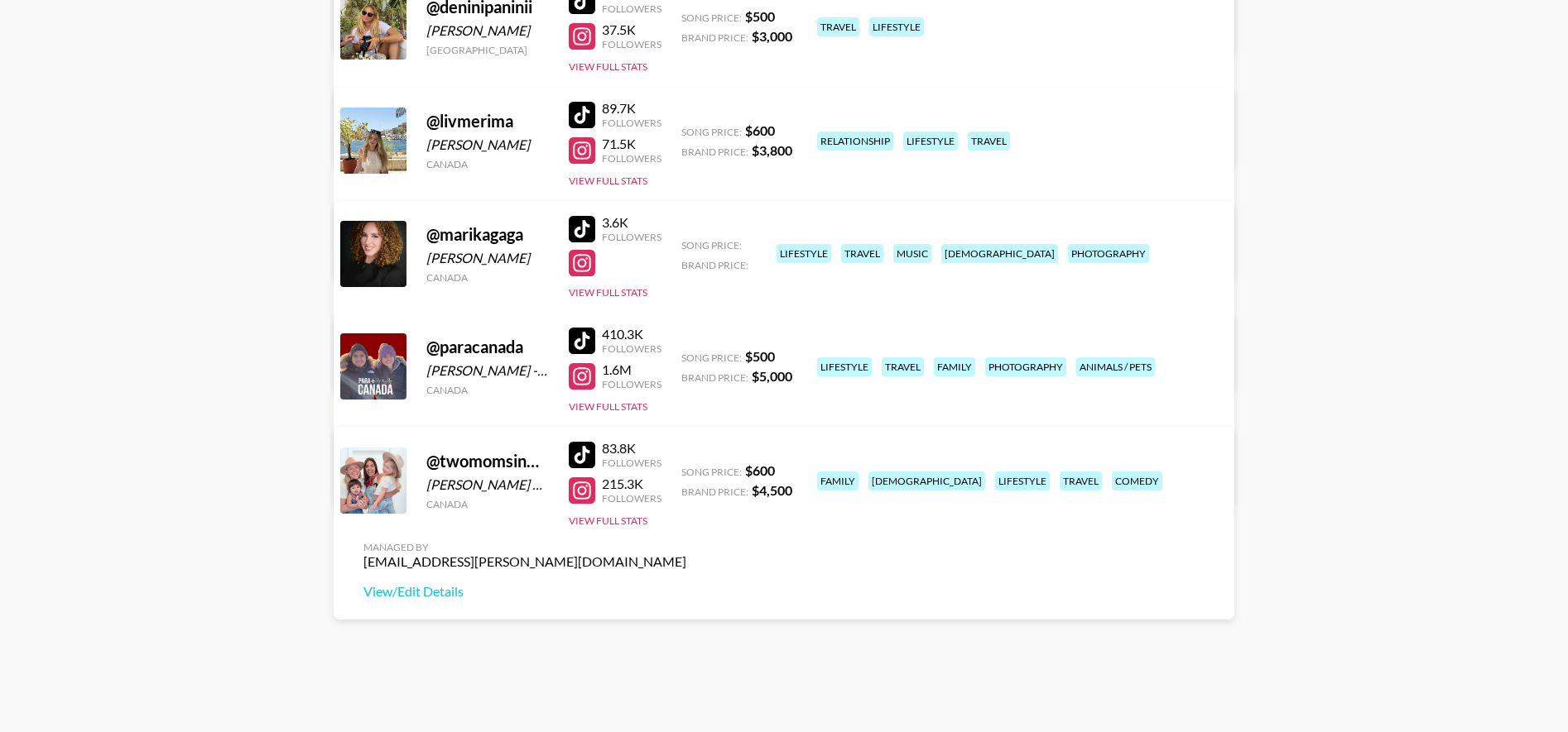
click at [578, 257] on div at bounding box center [581, 263] width 26 height 26
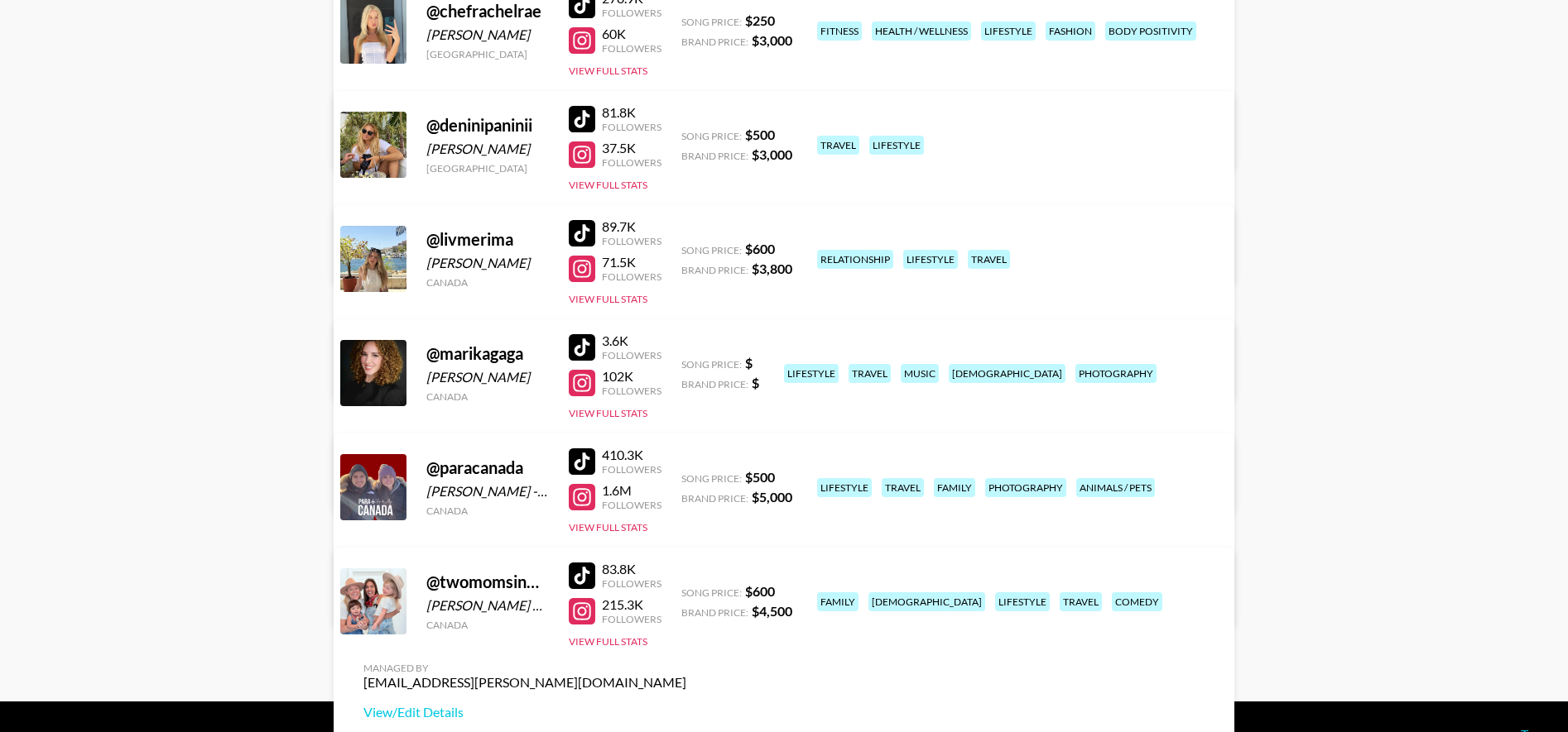
scroll to position [256, 0]
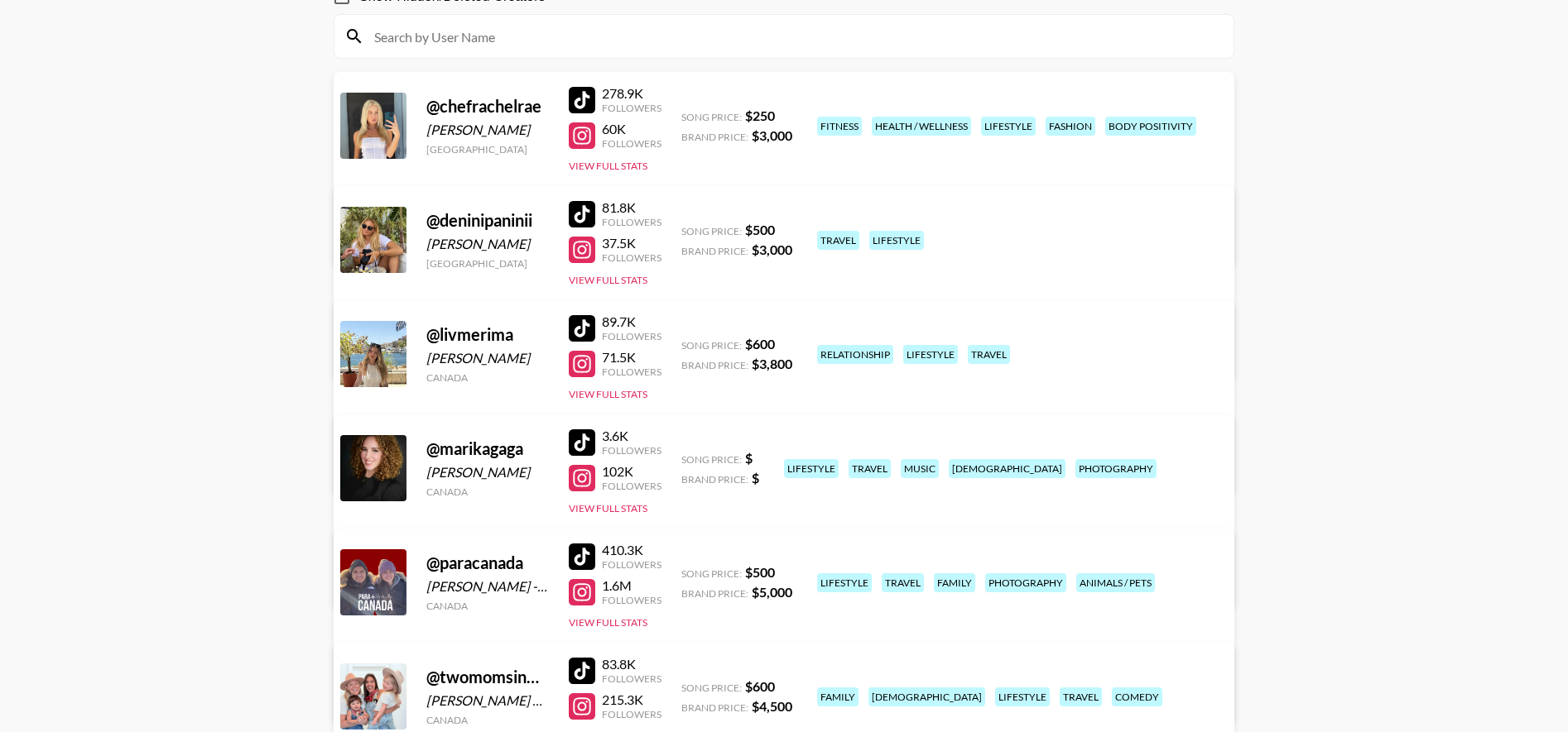
scroll to position [311, 0]
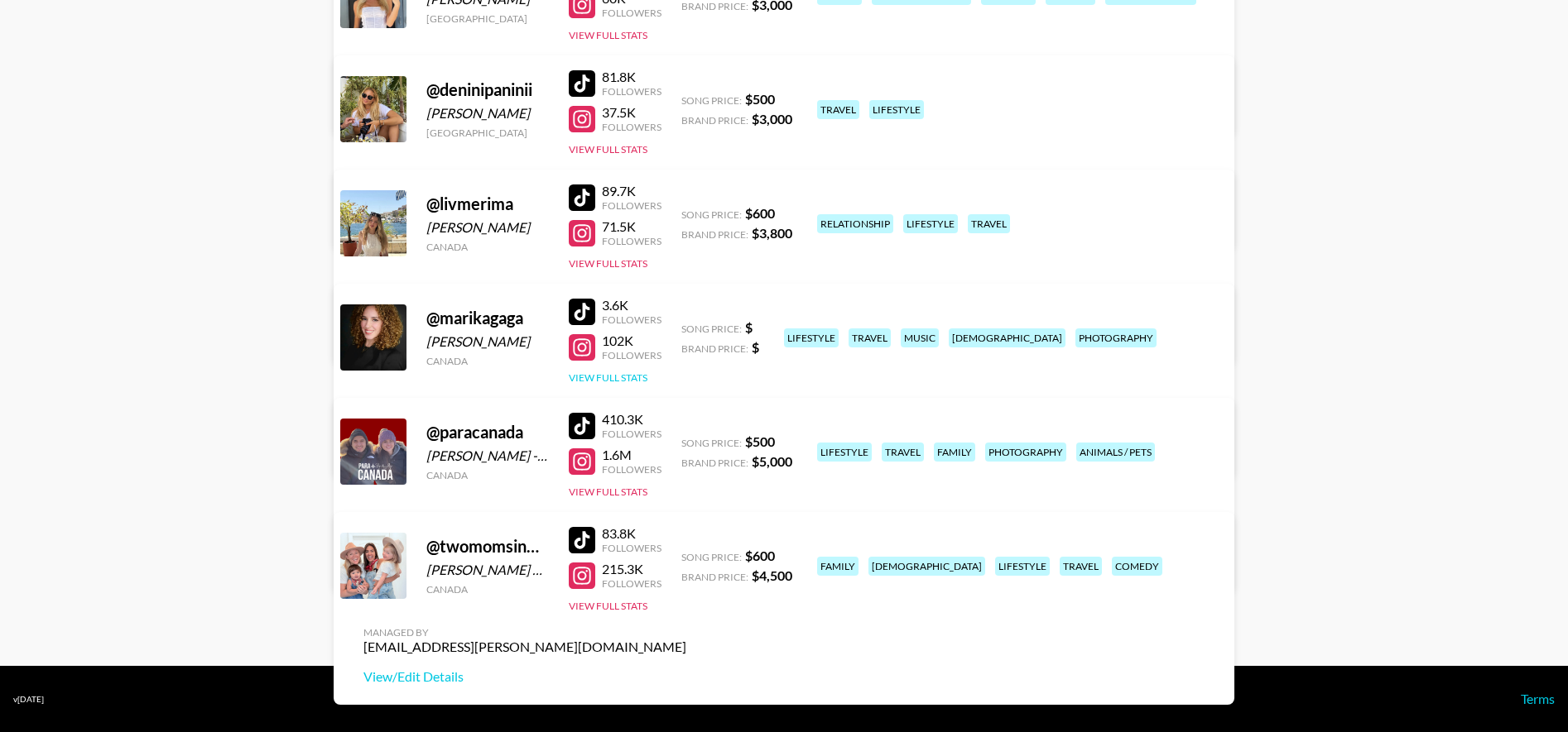
click at [614, 378] on button "View Full Stats" at bounding box center [608, 378] width 79 height 13
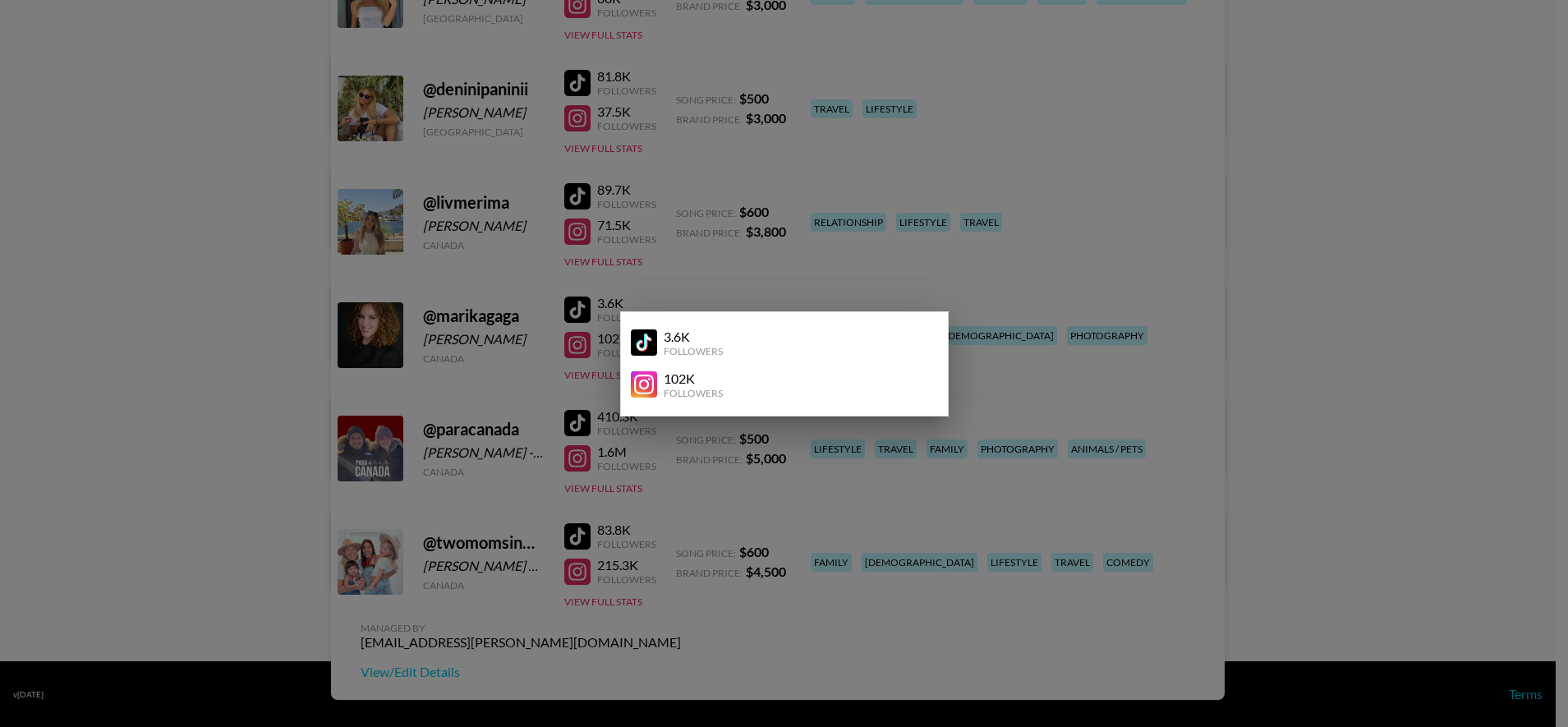
click at [582, 381] on div at bounding box center [784, 364] width 1568 height 727
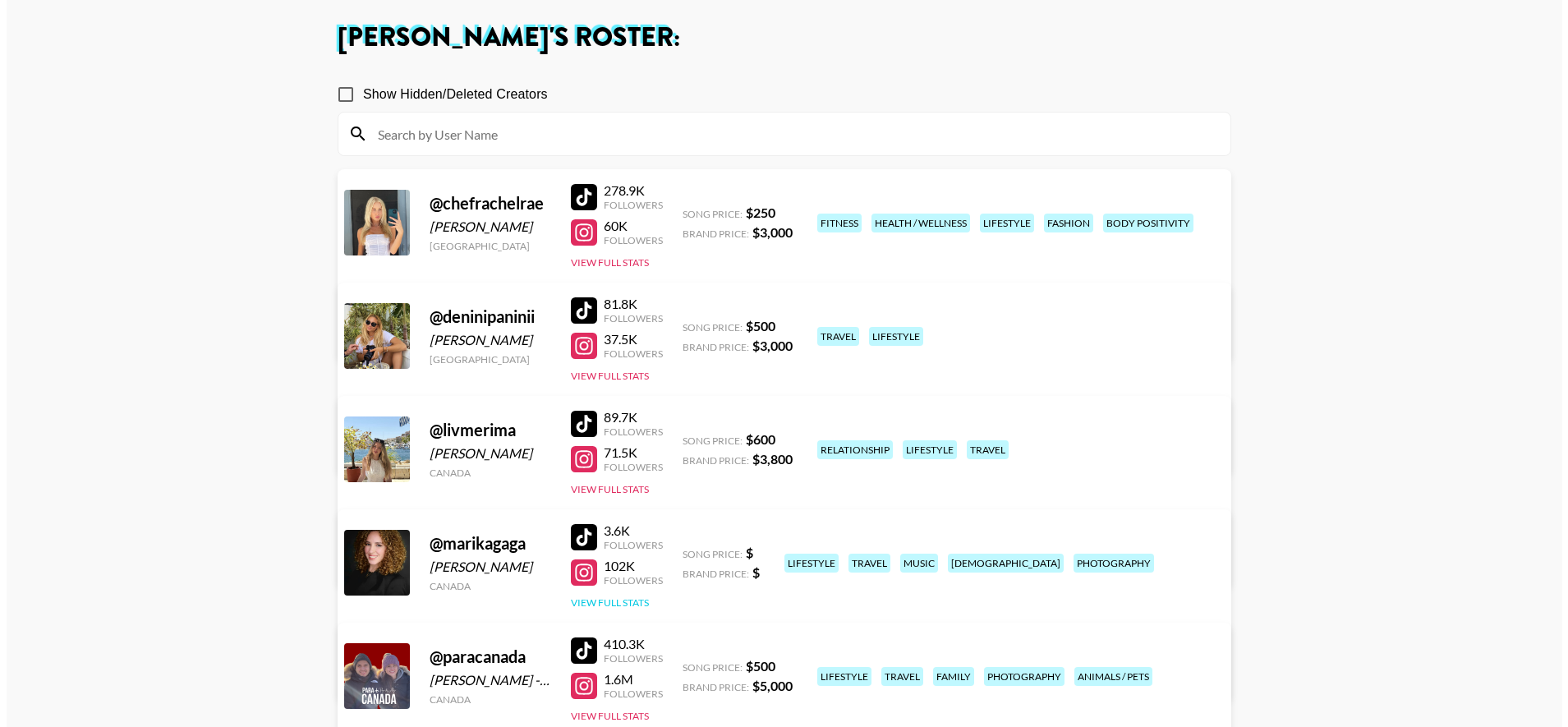
scroll to position [0, 0]
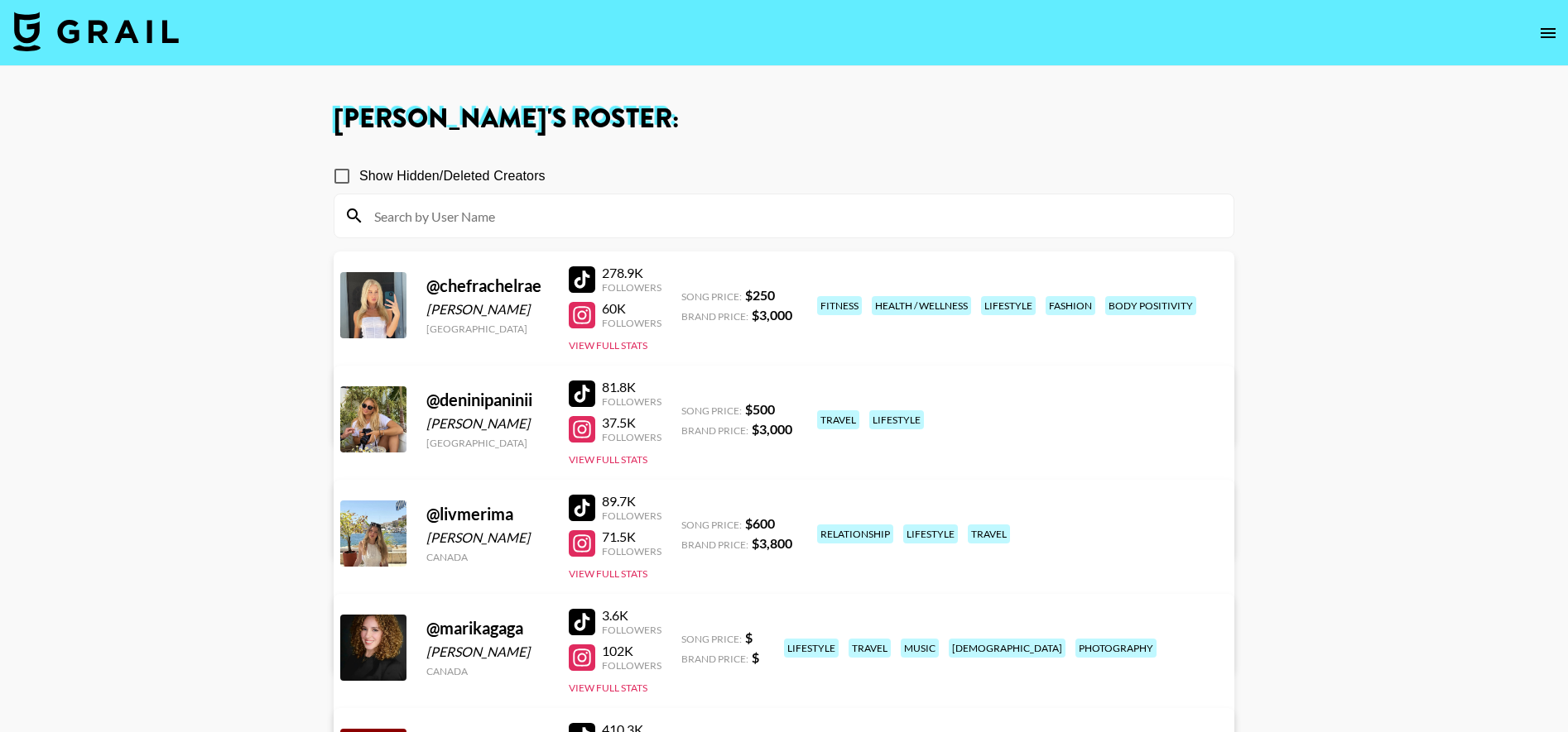
click at [37, 15] on img at bounding box center [96, 31] width 166 height 40
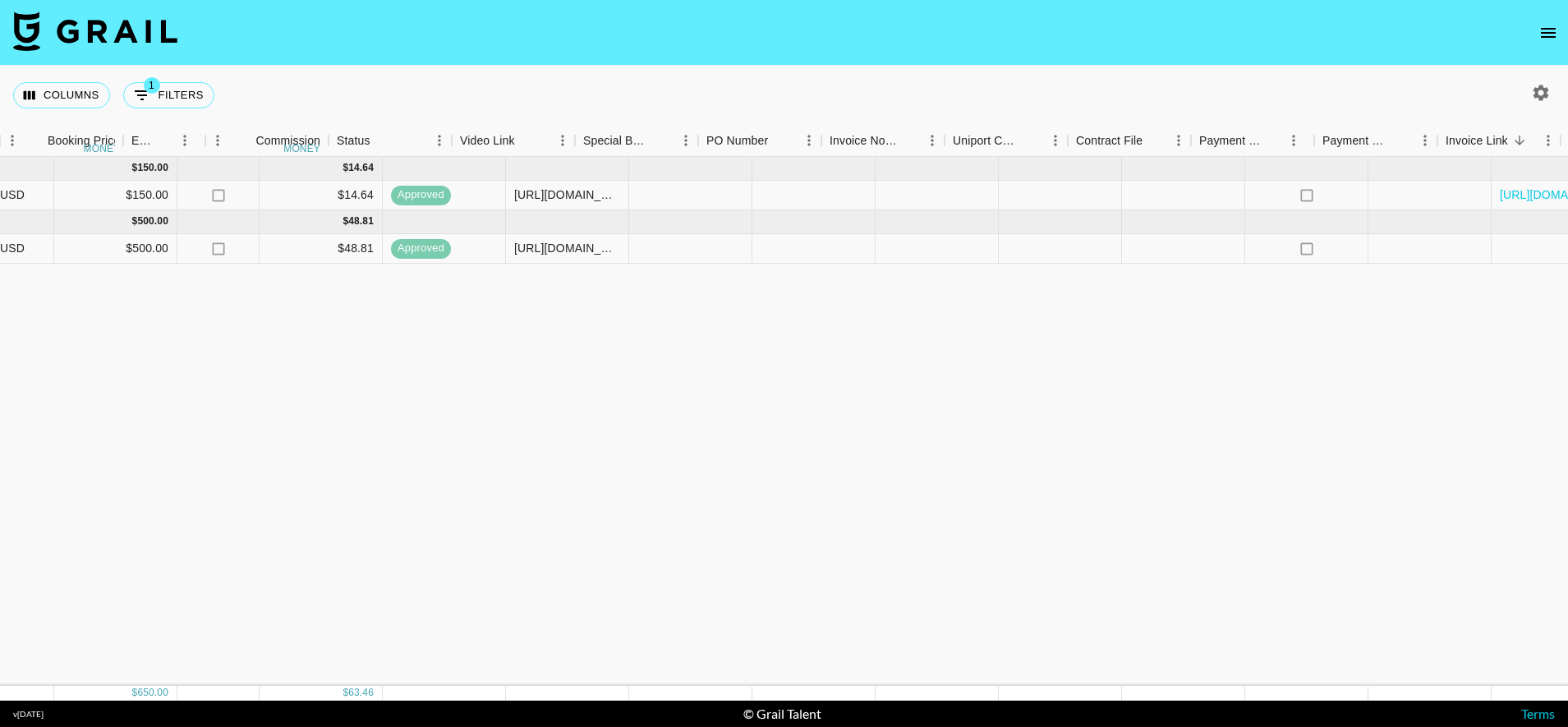
scroll to position [0, 1159]
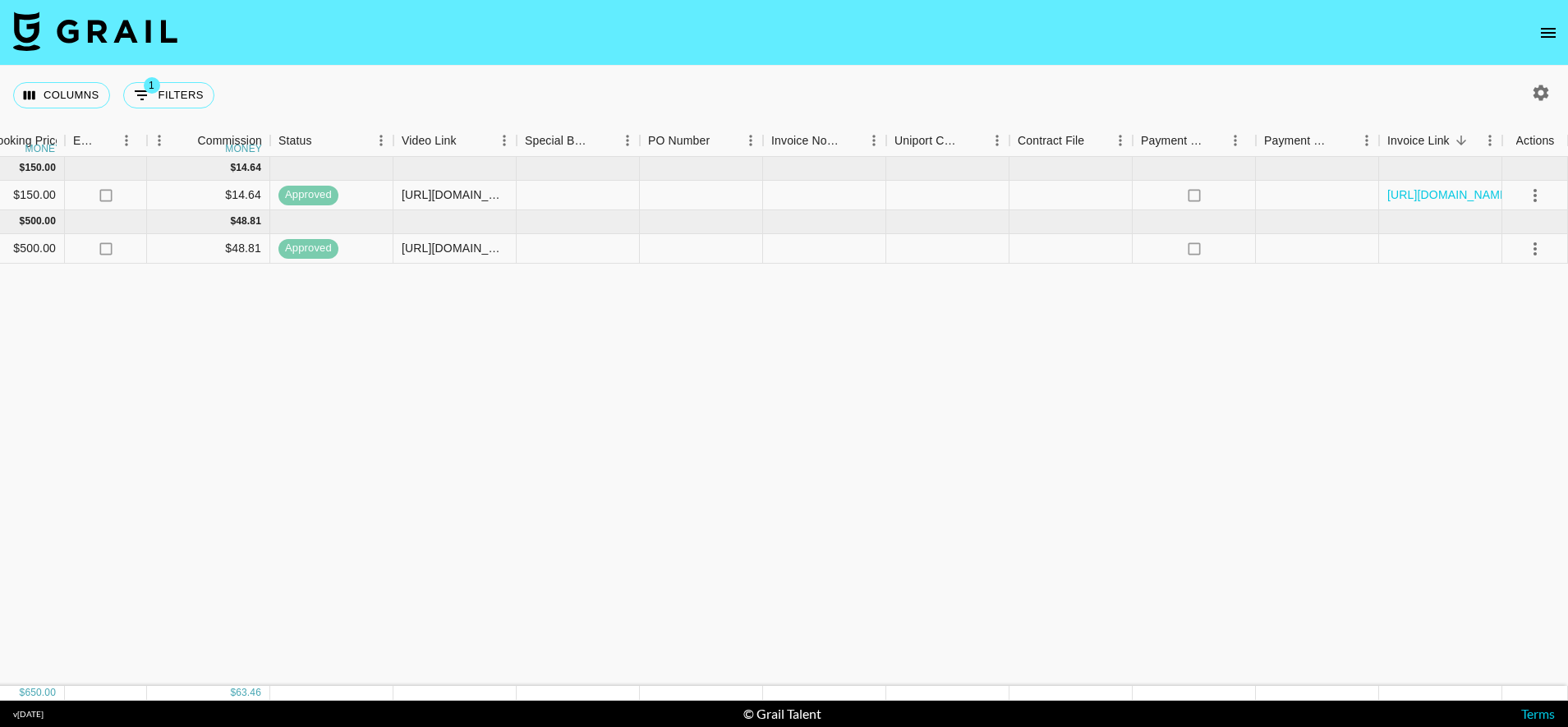
click at [1194, 474] on div "[DATE] ( 1 ) $ 150.00 $ 14.64 recBYdx6dk8f1VmKu deninipaninii [EMAIL_ADDRESS][P…" at bounding box center [205, 421] width 2728 height 529
click at [180, 94] on button "1 Filters" at bounding box center [168, 95] width 91 height 26
select select "managerIds"
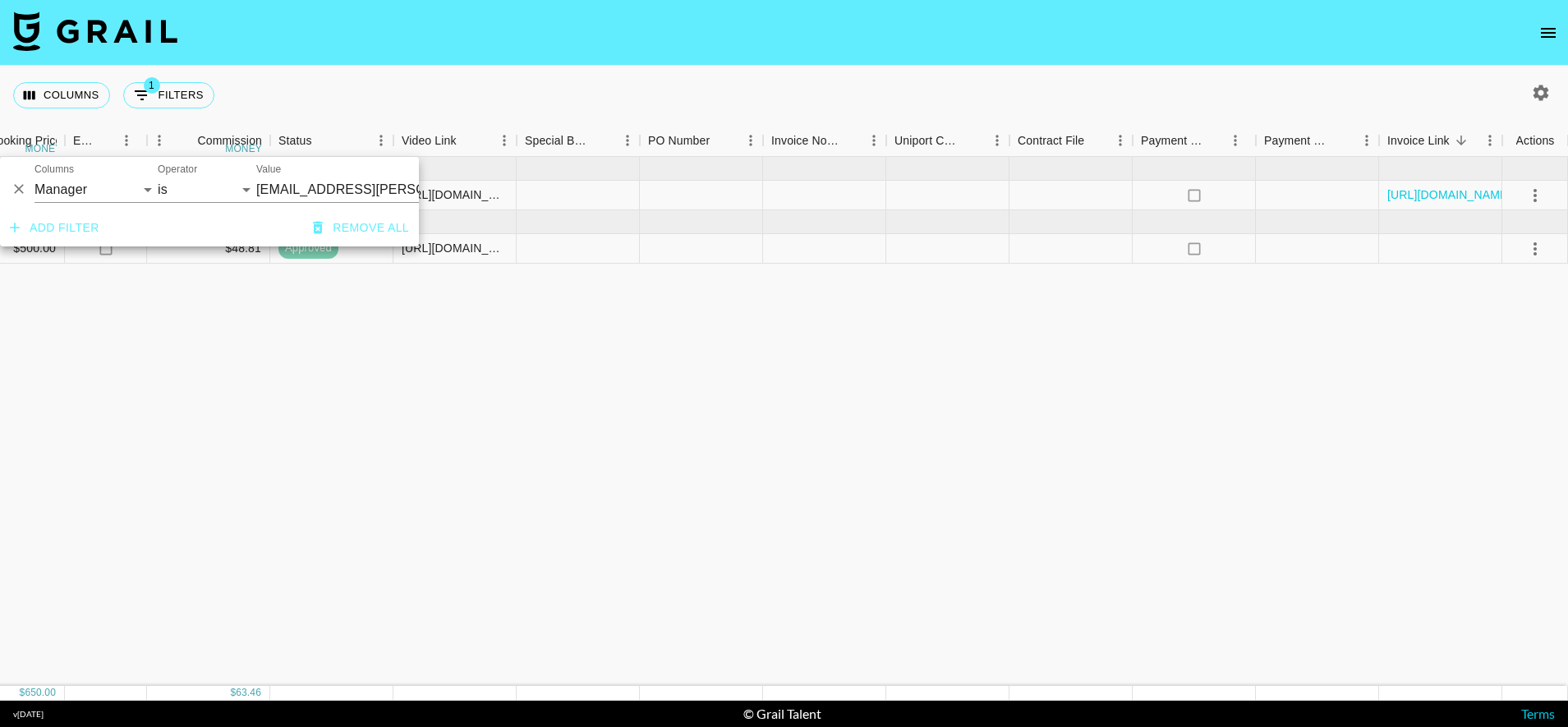
drag, startPoint x: 298, startPoint y: 113, endPoint x: 256, endPoint y: 106, distance: 42.6
click at [298, 113] on div "Columns 1 Filters + Booking" at bounding box center [784, 95] width 1568 height 59
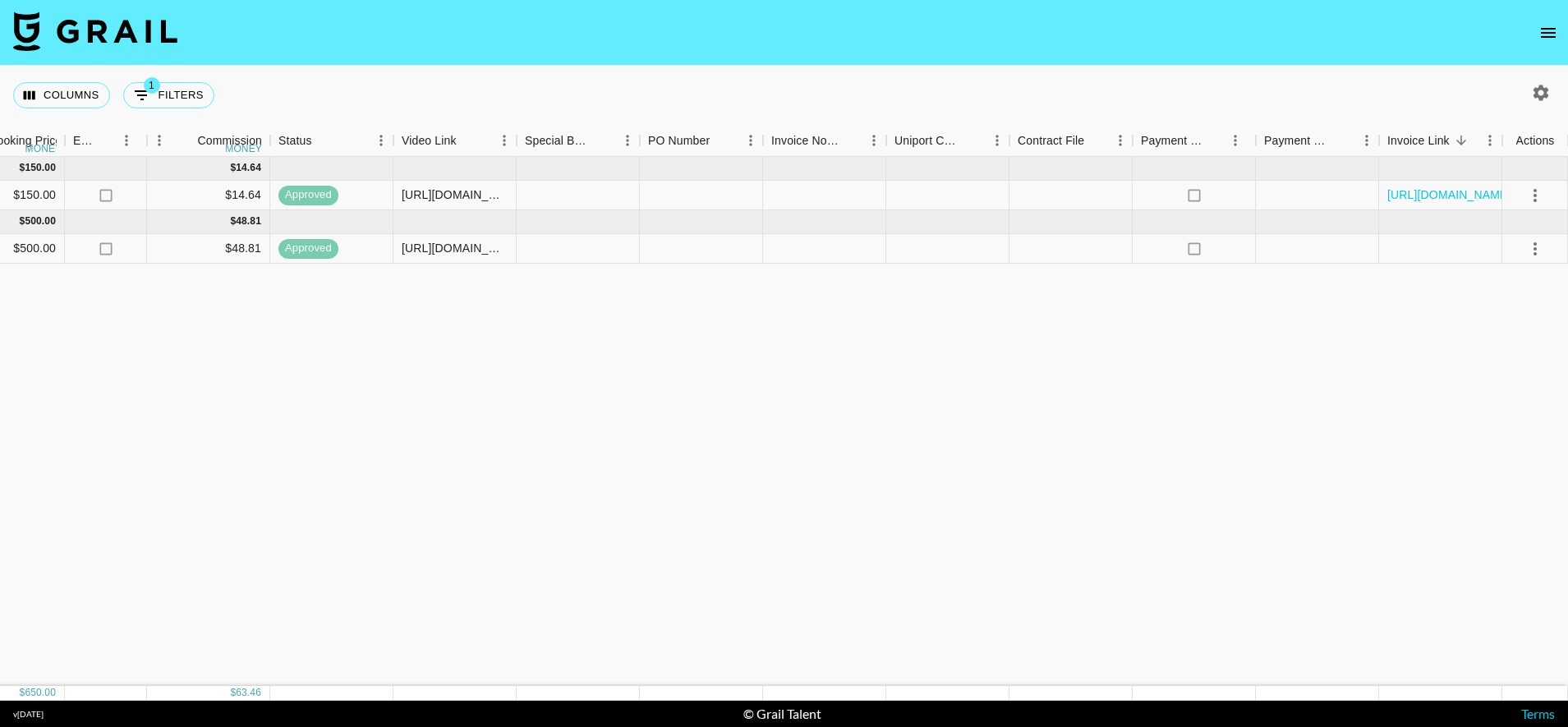
click at [82, 33] on img at bounding box center [96, 31] width 164 height 40
drag, startPoint x: 490, startPoint y: 140, endPoint x: 474, endPoint y: 126, distance: 21.3
click at [490, 139] on div "Video Link" at bounding box center [447, 140] width 90 height 32
click at [80, 31] on img at bounding box center [96, 31] width 164 height 40
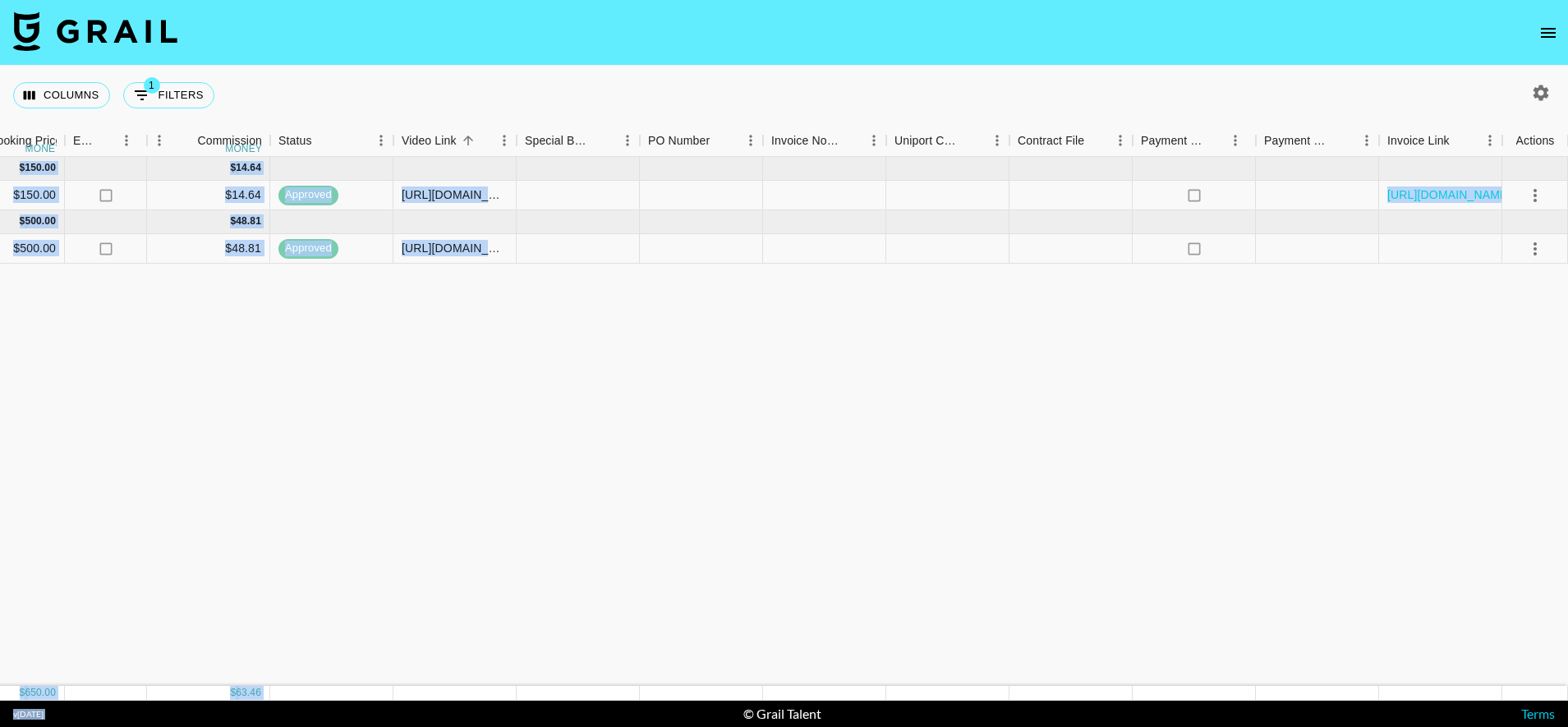
click at [786, 701] on section "Columns 1 Filters + Booking Month Due Airtable ID Talent Manager Client [PERSON…" at bounding box center [784, 364] width 1568 height 727
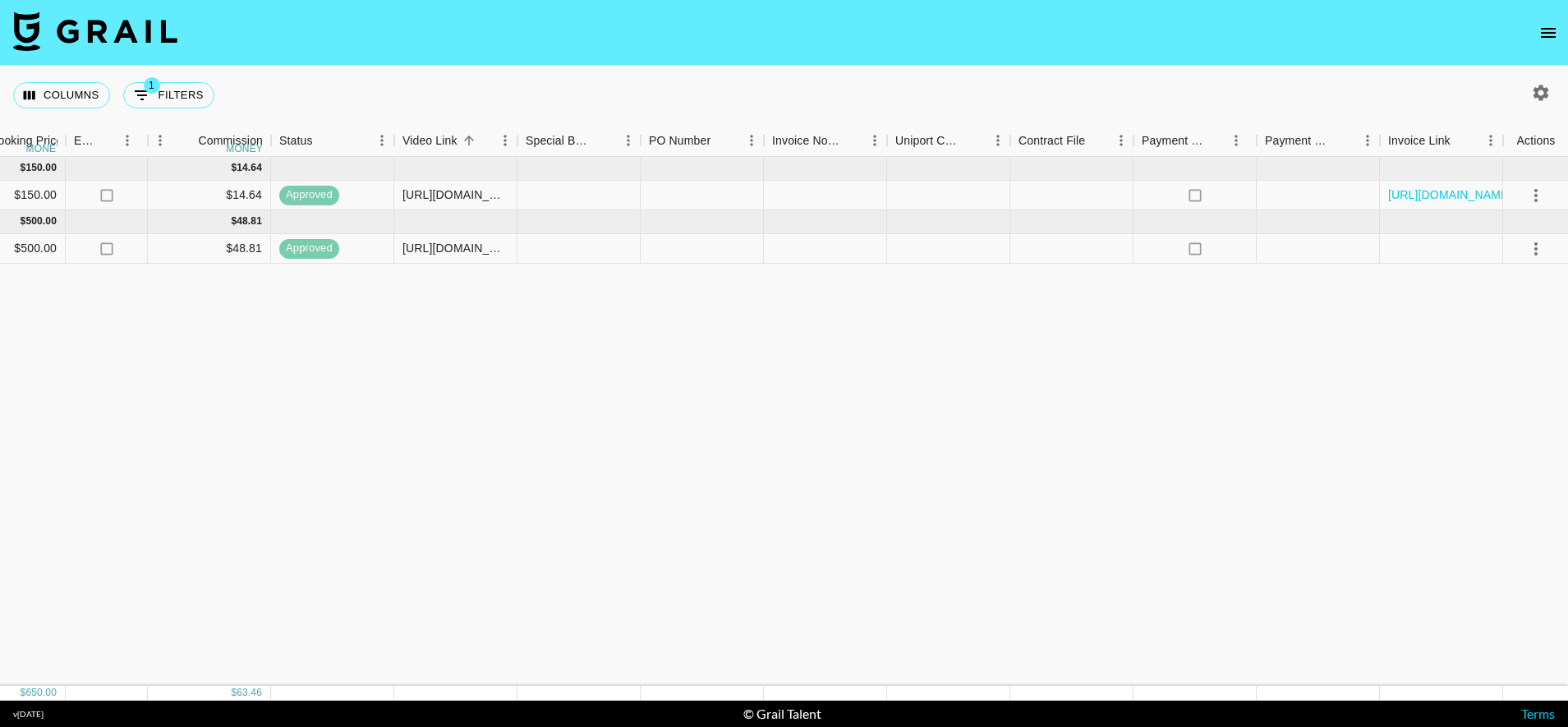
click at [842, 584] on div "[DATE] ( 1 ) $ 150.00 $ 14.64 recBYdx6dk8f1VmKu deninipaninii [EMAIL_ADDRESS][P…" at bounding box center [206, 421] width 2728 height 529
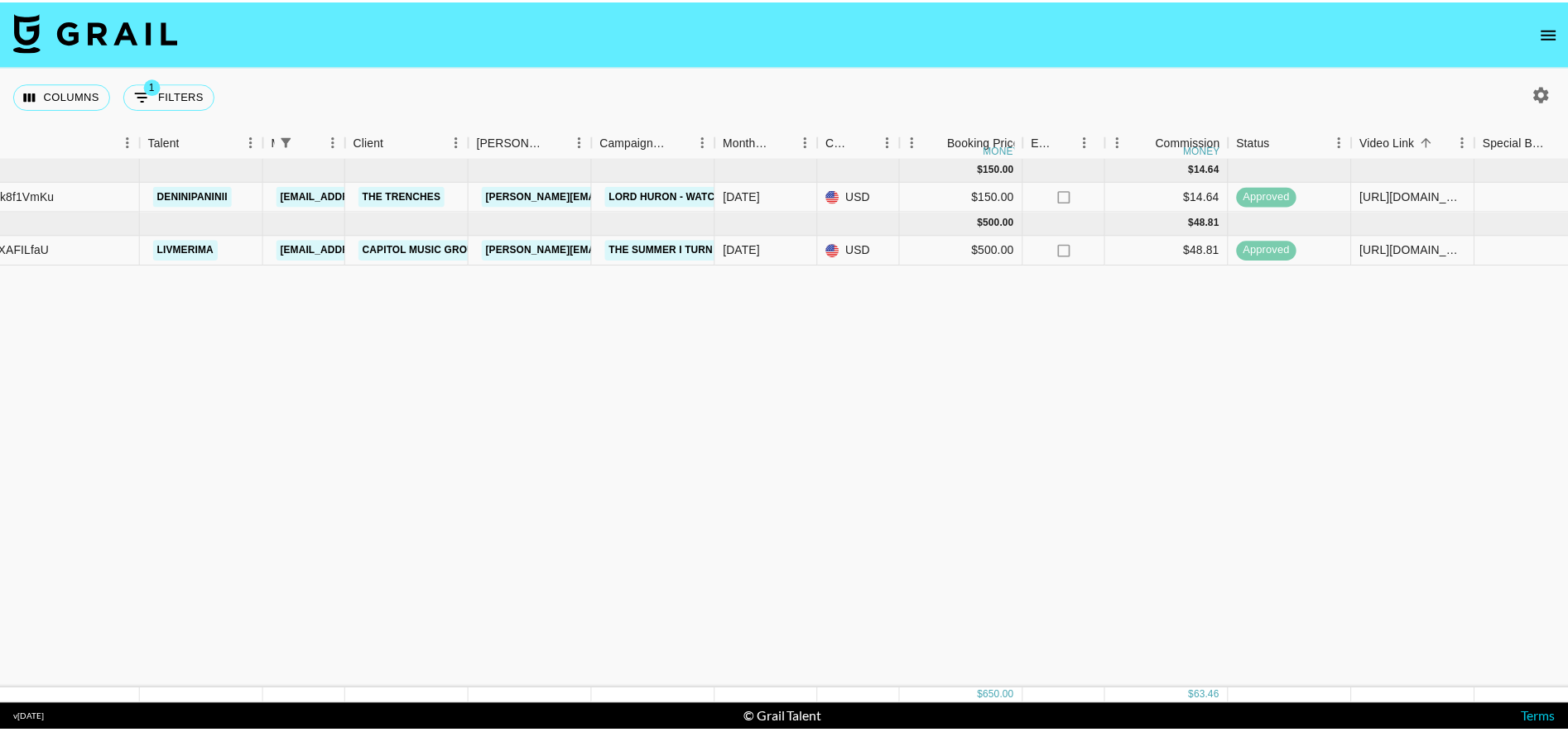
scroll to position [0, 0]
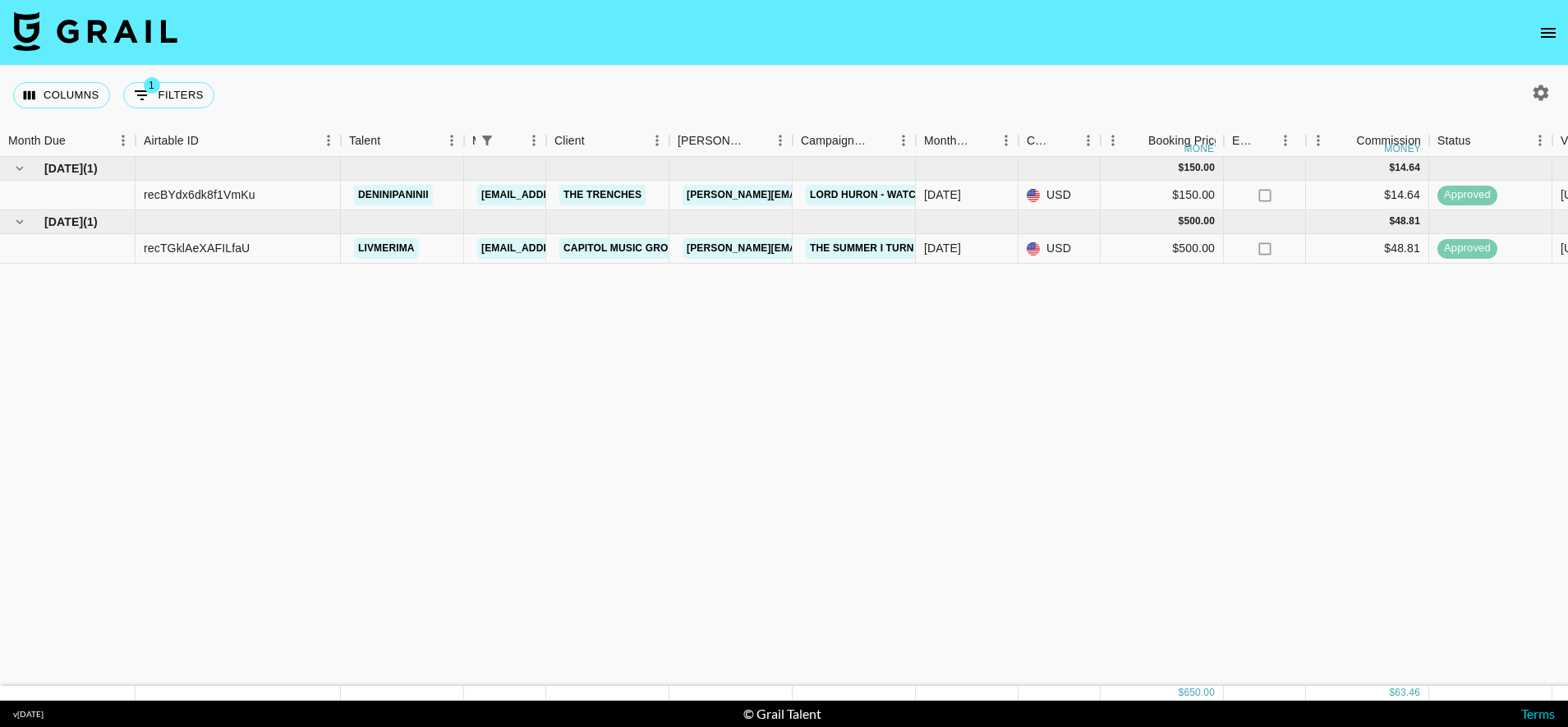
click at [519, 539] on div "[DATE] ( 1 ) $ 150.00 $ 14.64 recBYdx6dk8f1VmKu deninipaninii [EMAIL_ADDRESS][P…" at bounding box center [1364, 421] width 2728 height 529
click at [1557, 38] on icon "open drawer" at bounding box center [1549, 33] width 19 height 19
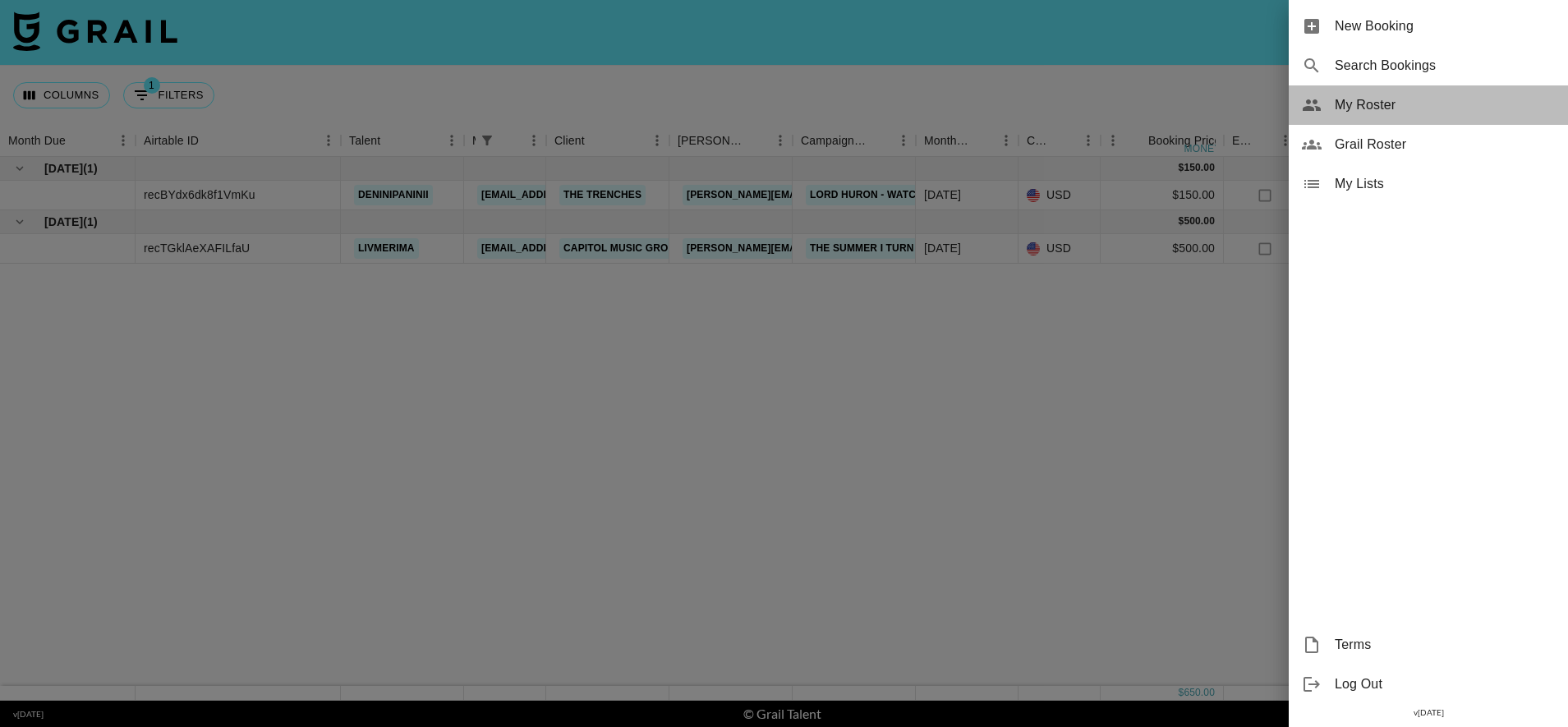
click at [1399, 112] on span "My Roster" at bounding box center [1445, 105] width 220 height 19
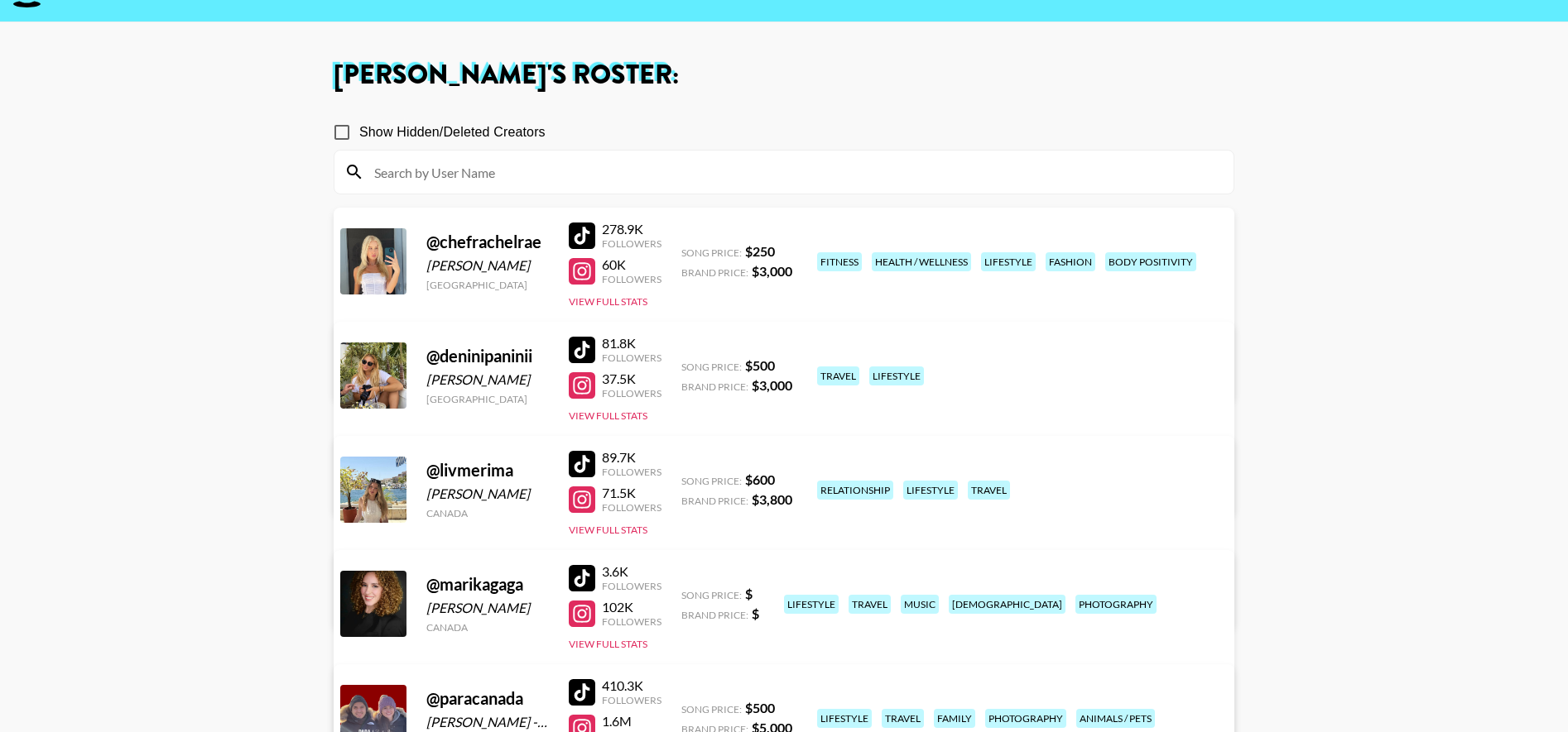
scroll to position [125, 0]
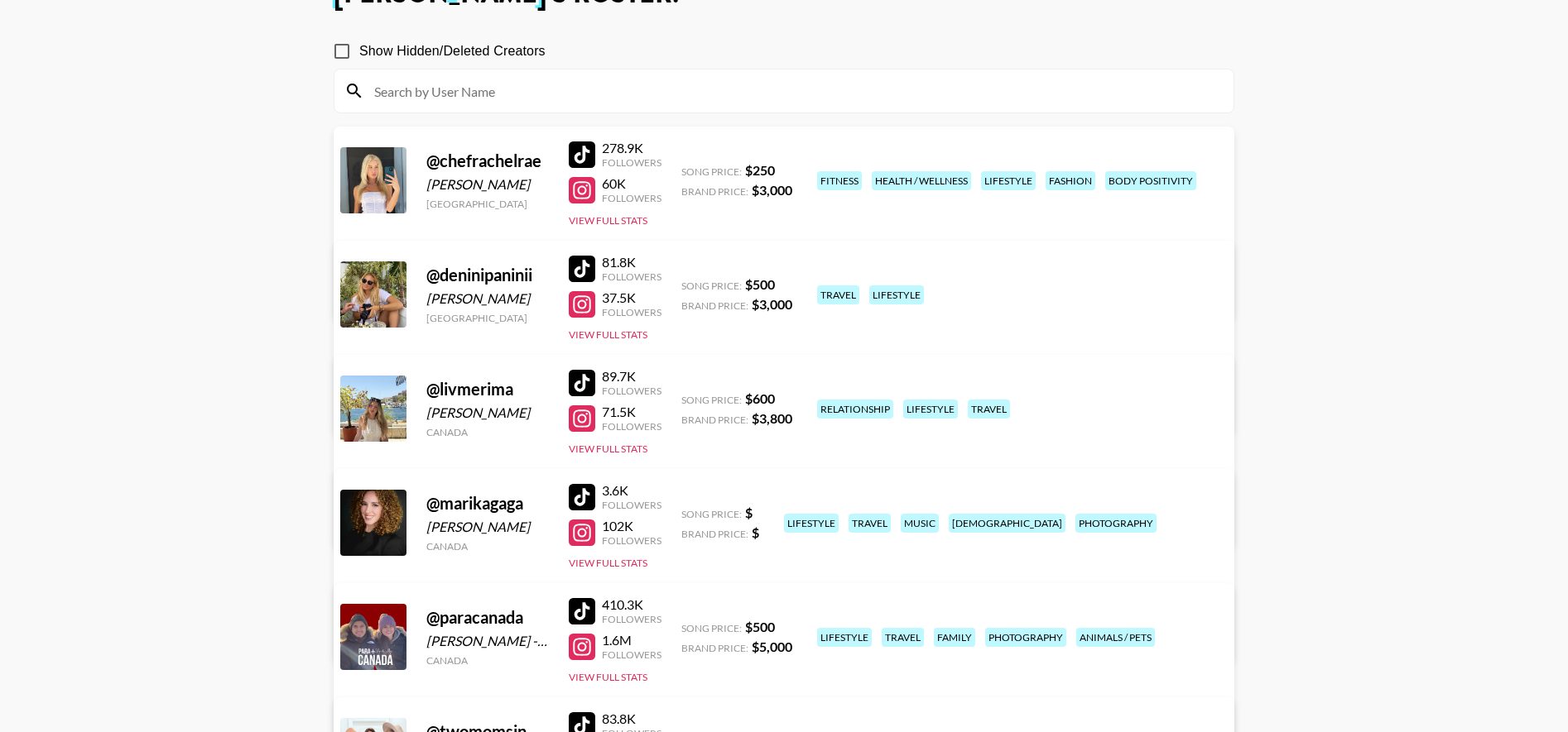
click at [584, 256] on div at bounding box center [581, 269] width 26 height 26
